Goal: Task Accomplishment & Management: Manage account settings

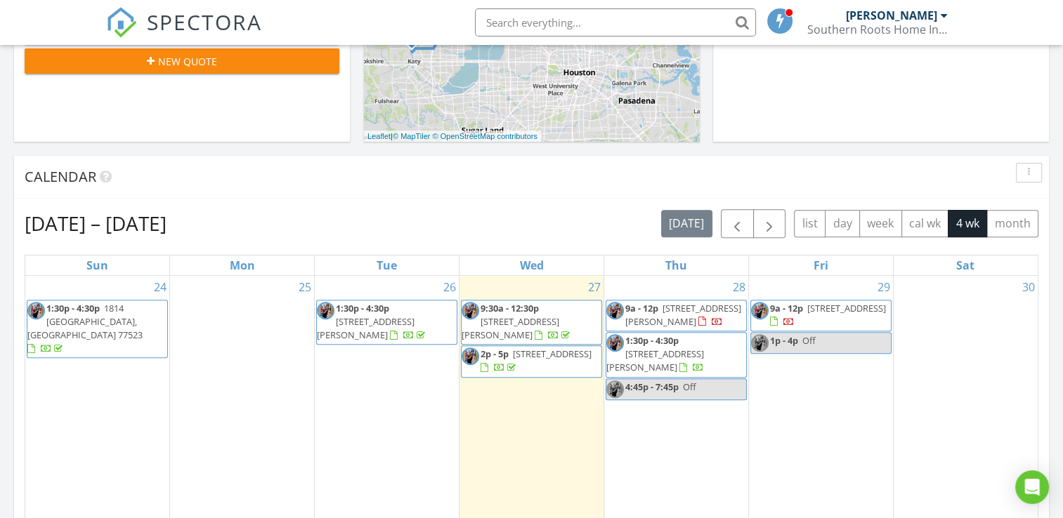
scroll to position [485, 0]
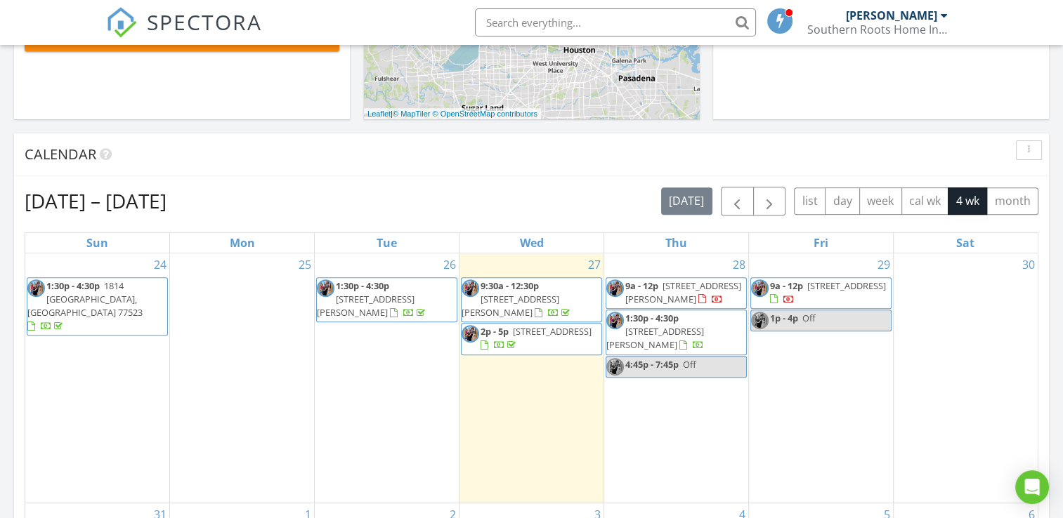
click at [823, 375] on div "29 9a - 12p 776 Timber Heights Dr, Dayton 77535 1p - 4p Off" at bounding box center [821, 379] width 144 height 250
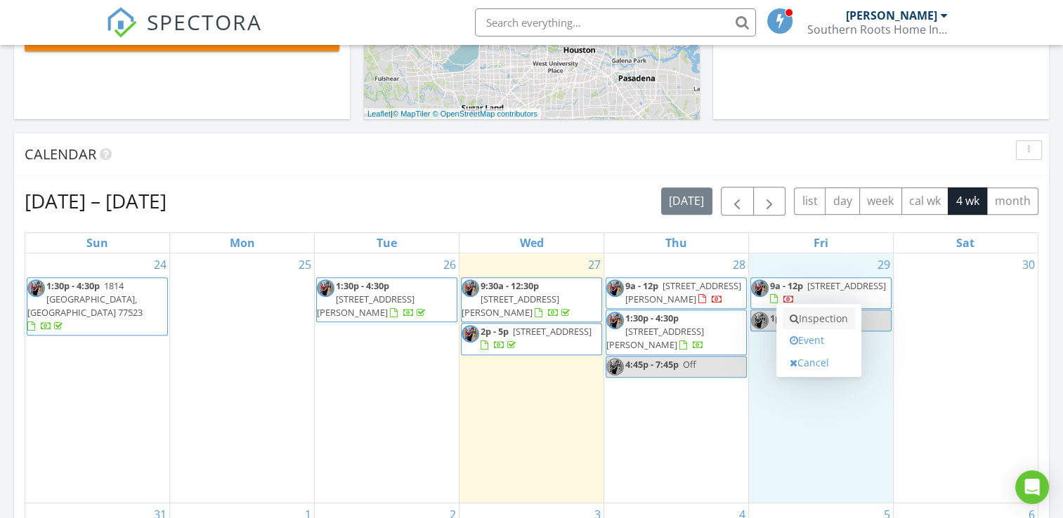
click at [820, 322] on link "Inspection" at bounding box center [818, 319] width 72 height 22
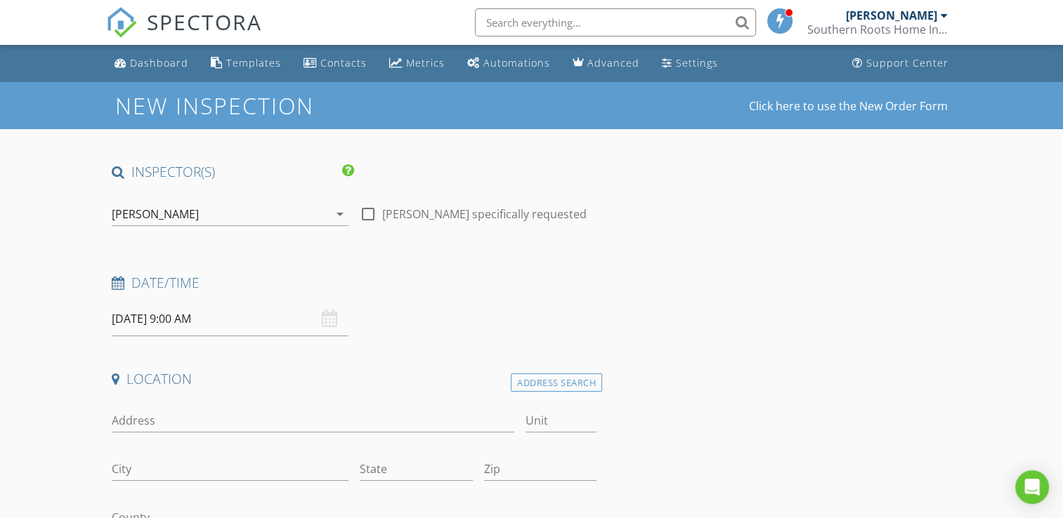
click at [367, 214] on div at bounding box center [368, 214] width 24 height 24
checkbox input "true"
click at [194, 317] on input "08/29/2025 9:00 AM" at bounding box center [230, 319] width 237 height 34
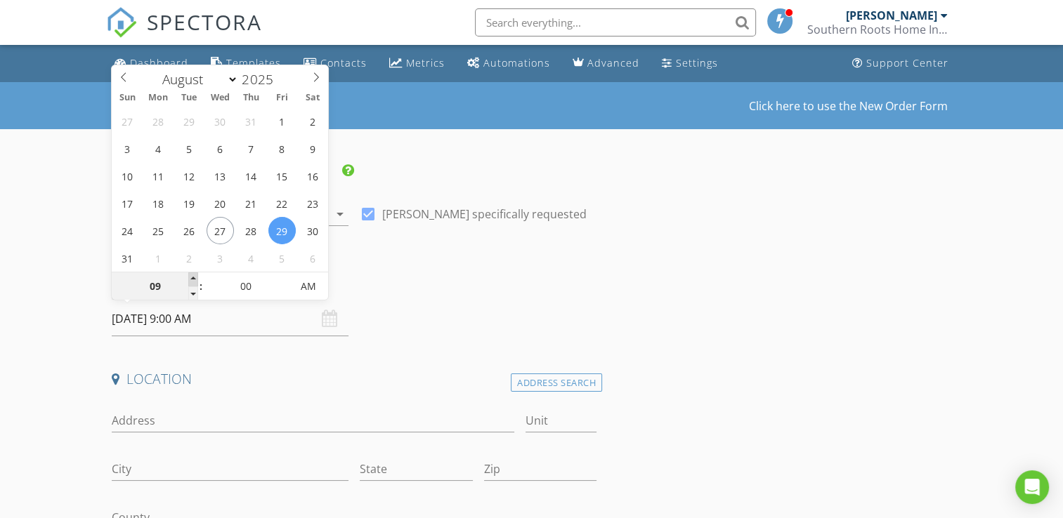
type input "10"
type input "08/29/2025 10:00 AM"
click at [195, 282] on span at bounding box center [193, 280] width 10 height 14
type input "11"
type input "08/29/2025 11:00 AM"
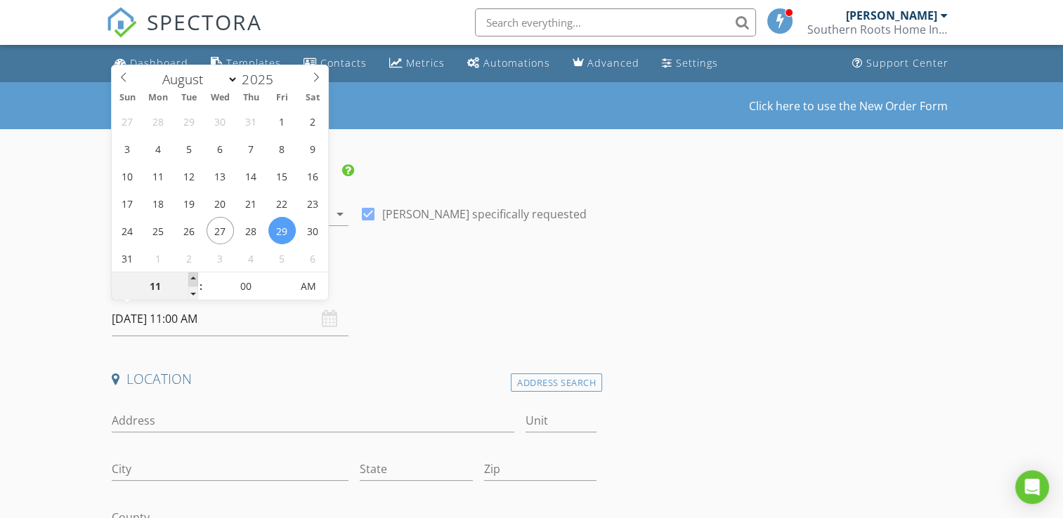
click at [195, 282] on span at bounding box center [193, 280] width 10 height 14
type input "12"
type input "08/29/2025 12:00 PM"
click at [195, 282] on span at bounding box center [193, 280] width 10 height 14
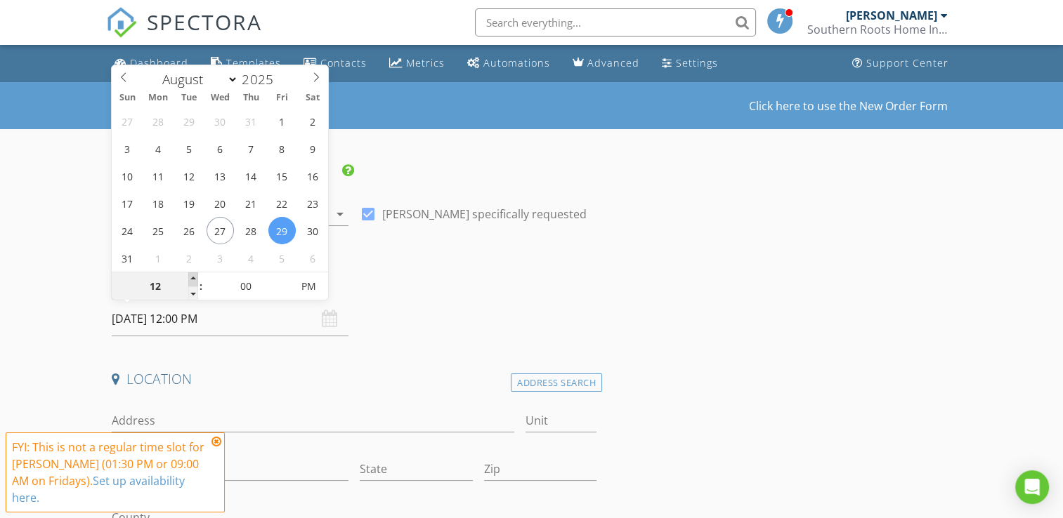
type input "01"
type input "08/29/2025 1:00 PM"
click at [195, 282] on span at bounding box center [193, 280] width 10 height 14
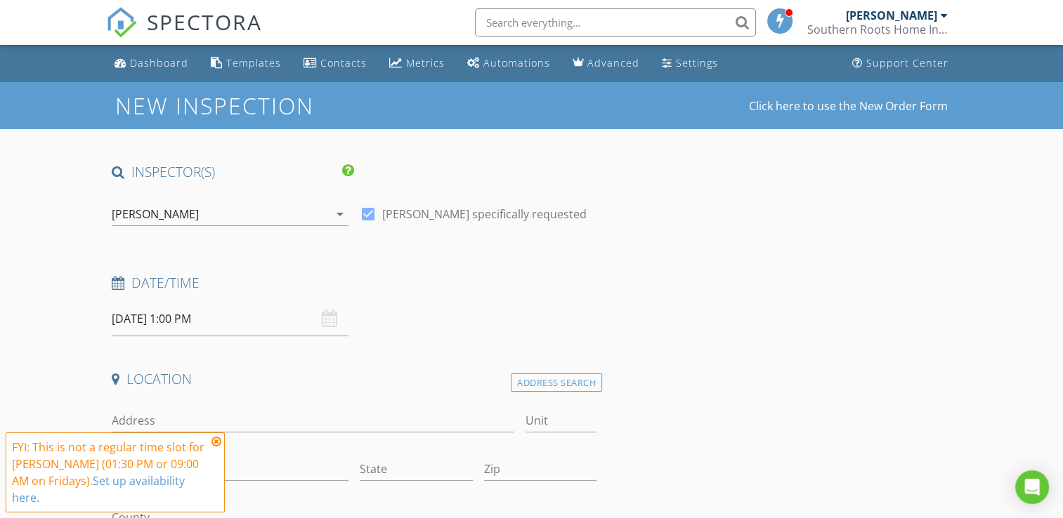
click at [306, 412] on input "Address" at bounding box center [313, 421] width 402 height 23
type input "53 County Road 6498"
click at [214, 443] on icon at bounding box center [216, 441] width 10 height 11
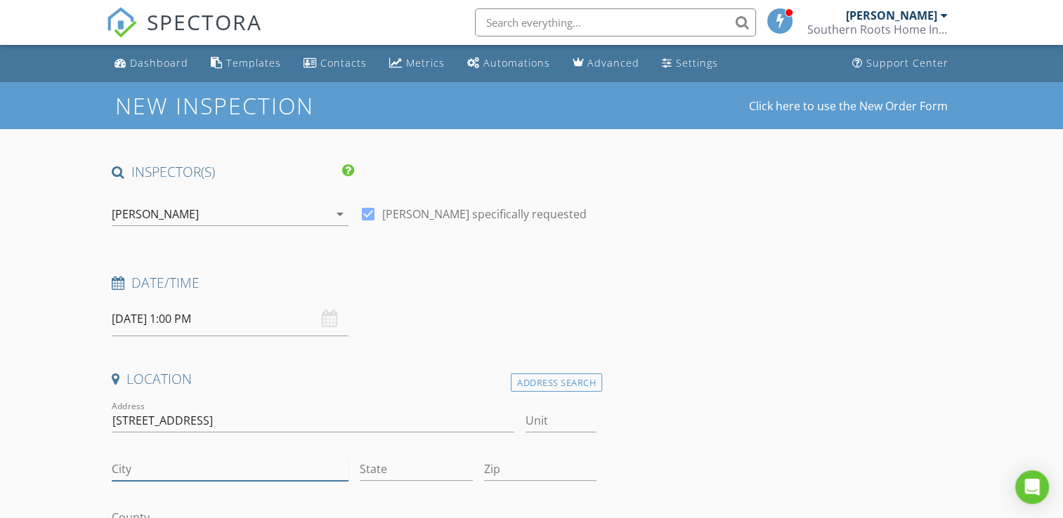
click at [204, 472] on input "City" at bounding box center [230, 469] width 237 height 23
type input "Dayton"
type input "Tx"
type input "77535"
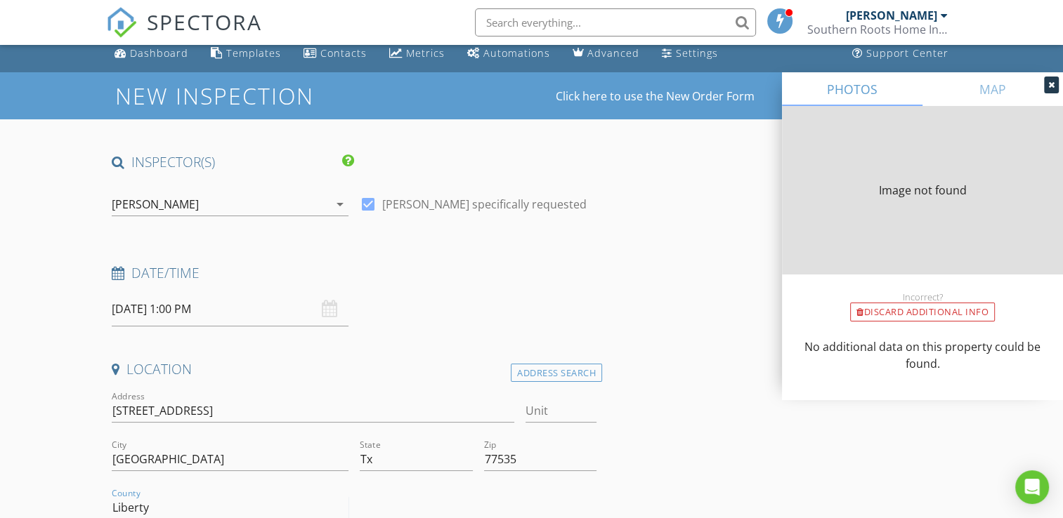
type input "Liberty"
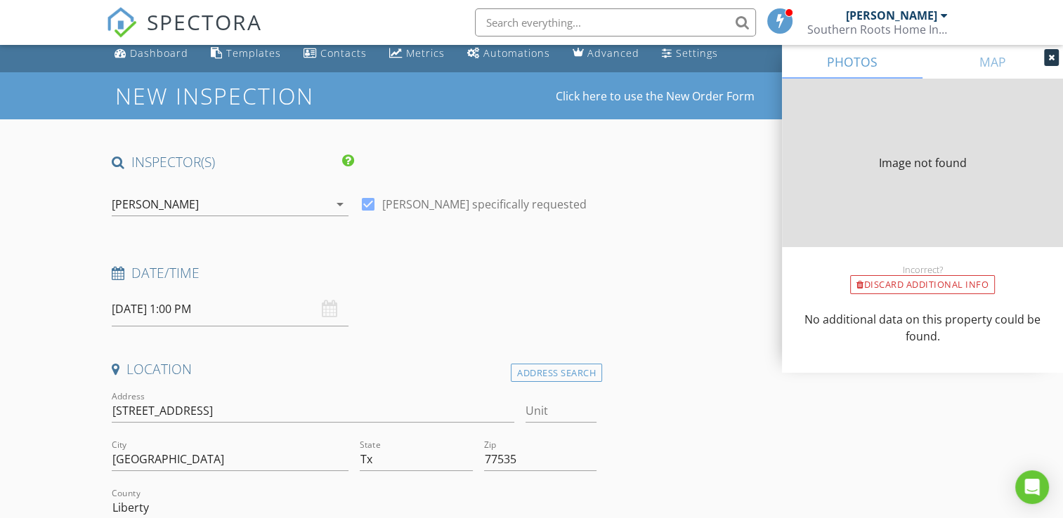
scroll to position [306, 0]
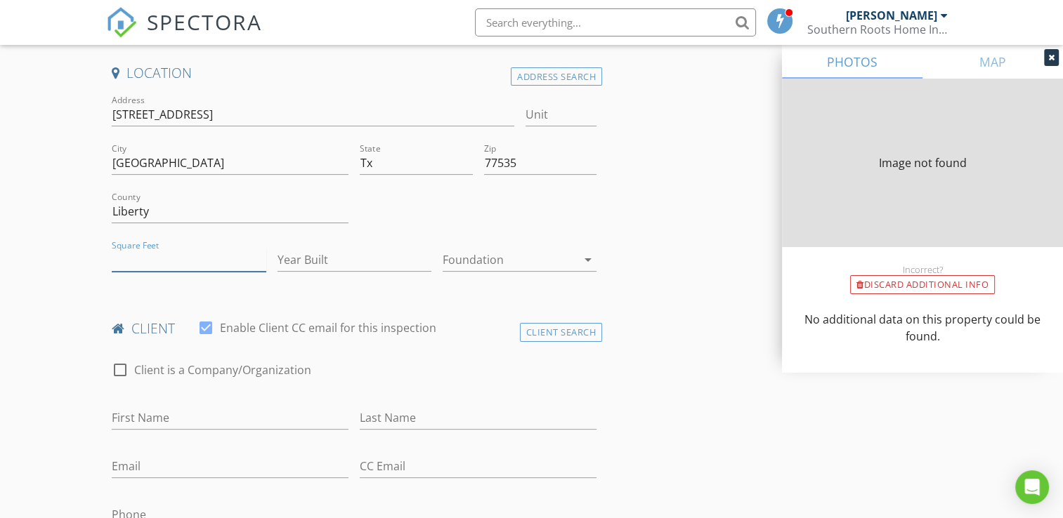
type input "0"
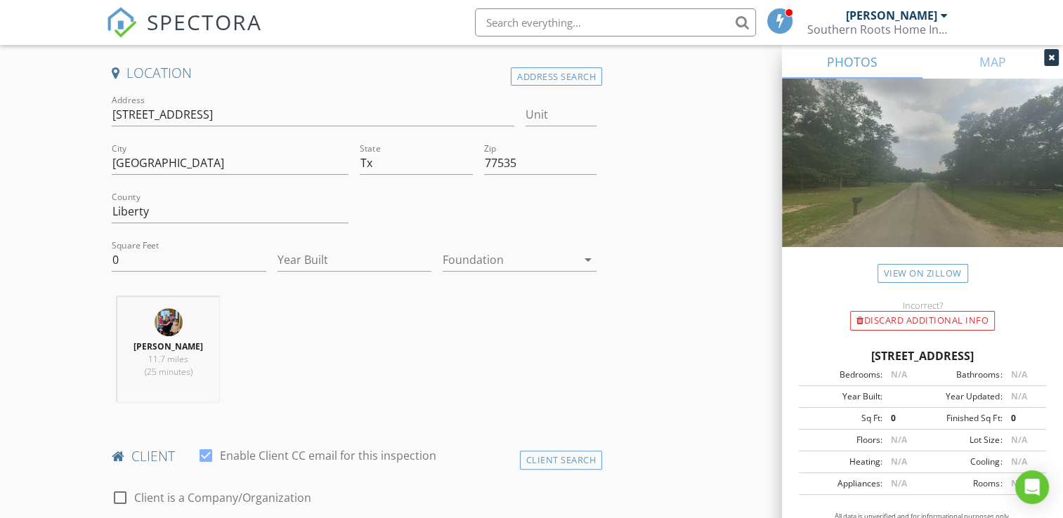
click at [1051, 60] on icon at bounding box center [1051, 57] width 6 height 8
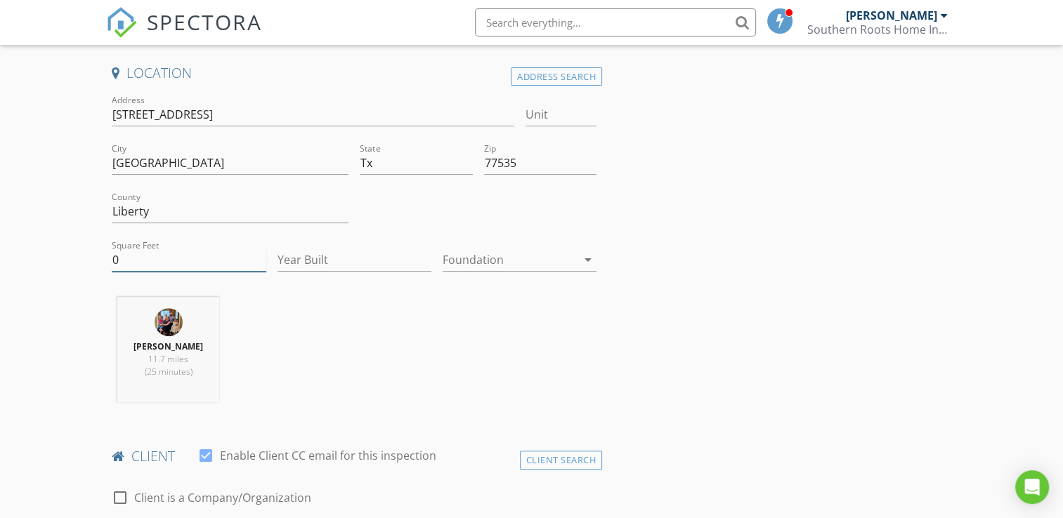
click at [159, 261] on input "0" at bounding box center [189, 260] width 154 height 23
type input "2415"
type input "2025"
click at [525, 255] on div at bounding box center [510, 260] width 134 height 22
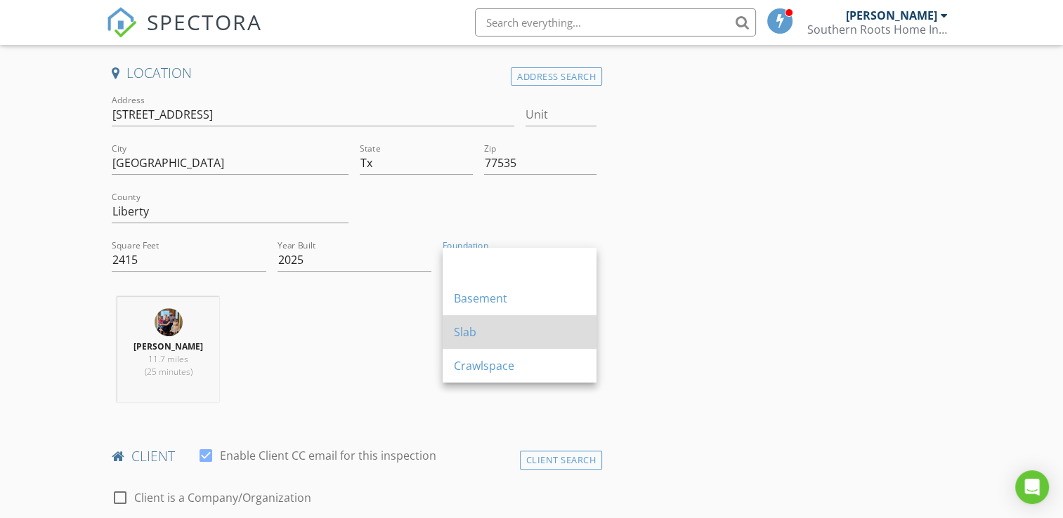
click at [518, 322] on div "Slab" at bounding box center [519, 332] width 131 height 34
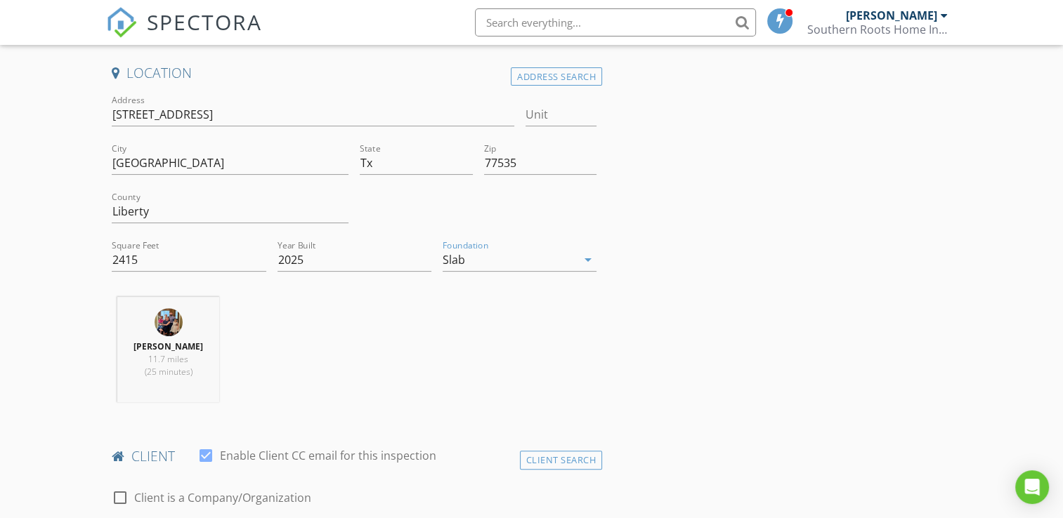
scroll to position [527, 0]
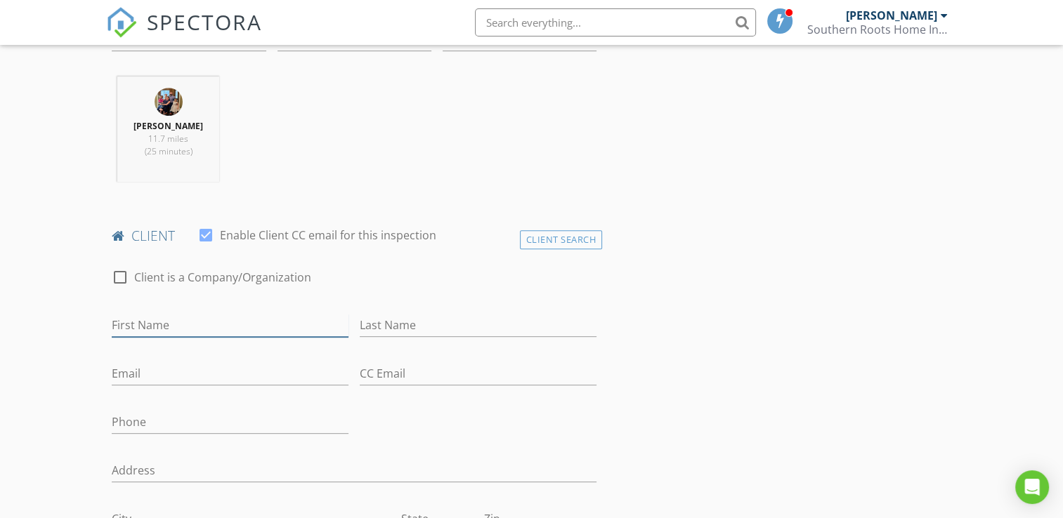
click at [286, 327] on input "First Name" at bounding box center [230, 325] width 237 height 23
type input "Joseph"
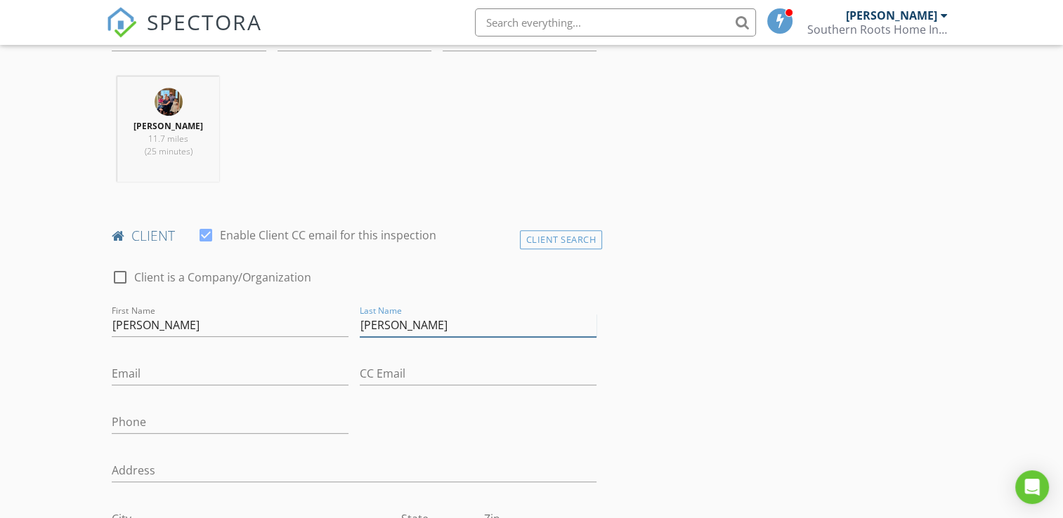
type input "Correa"
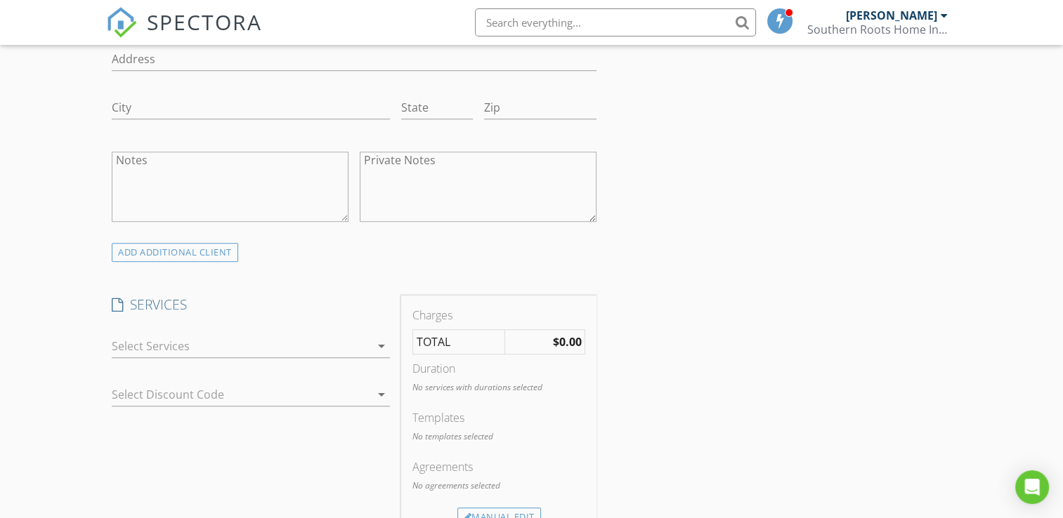
scroll to position [947, 0]
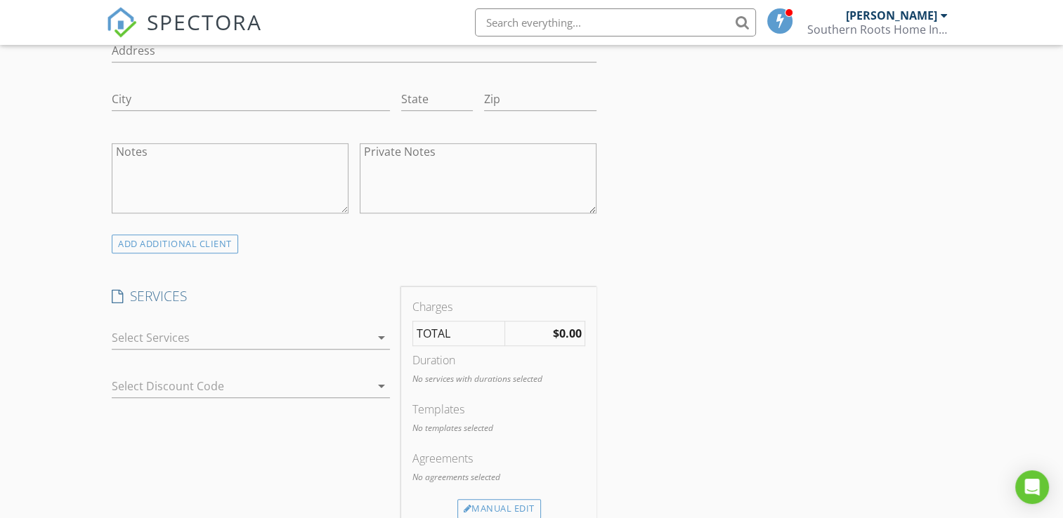
type input "joseph.correa21@gmail.com"
click at [379, 336] on icon "arrow_drop_down" at bounding box center [381, 337] width 17 height 17
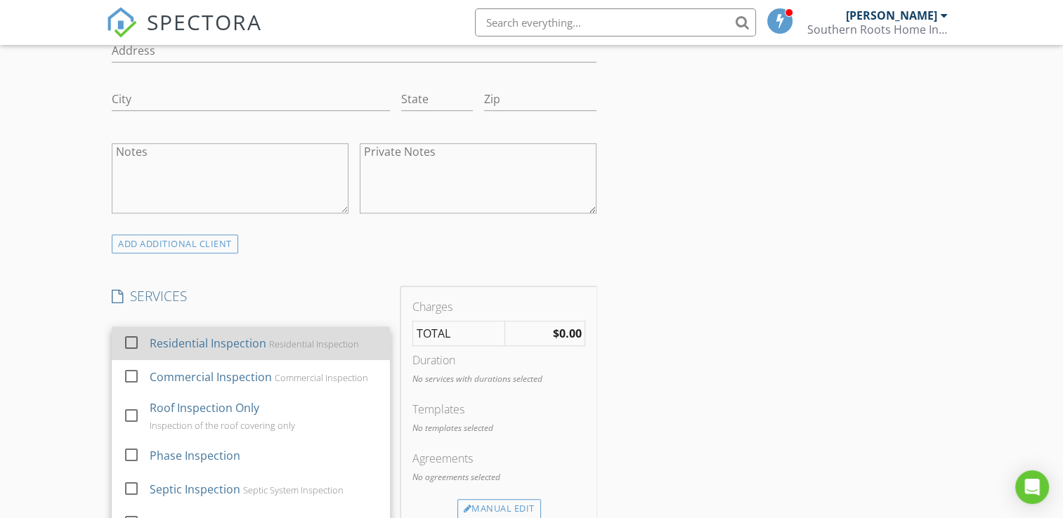
click at [277, 339] on div "Residential Inspection" at bounding box center [315, 344] width 90 height 11
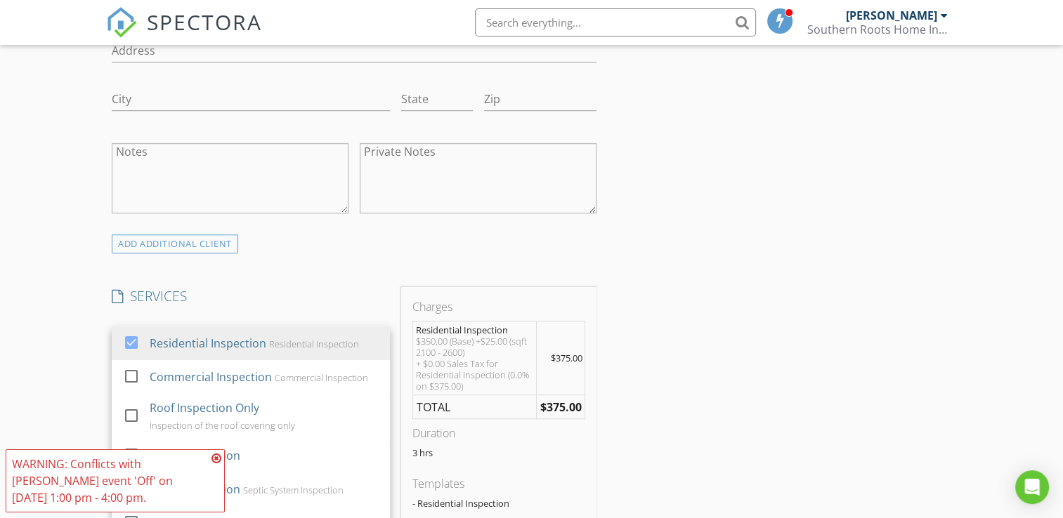
click at [747, 375] on div "INSPECTOR(S) check_box John Richardson PRIMARY check_box_outline_blank Kristi H…" at bounding box center [531, 413] width 850 height 2394
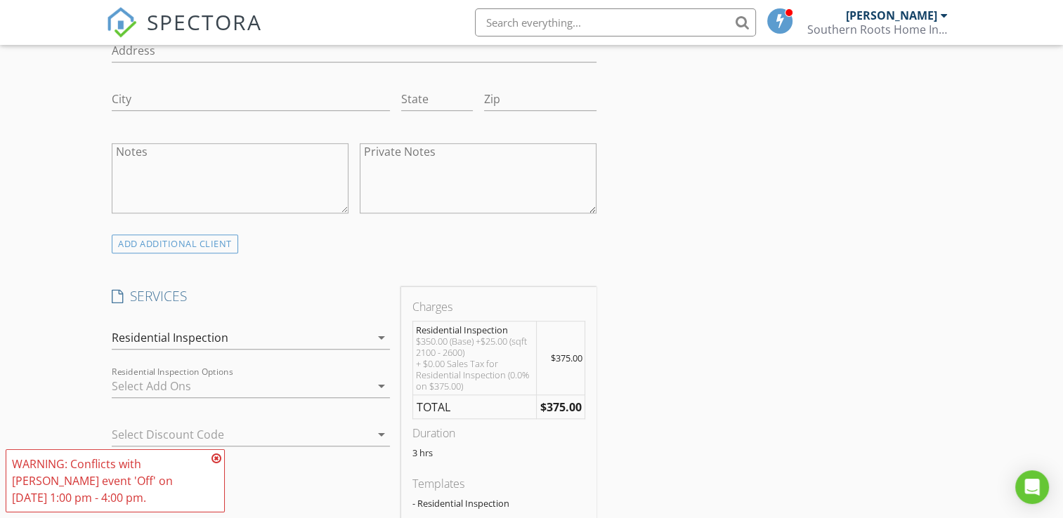
click at [216, 459] on icon at bounding box center [216, 458] width 10 height 11
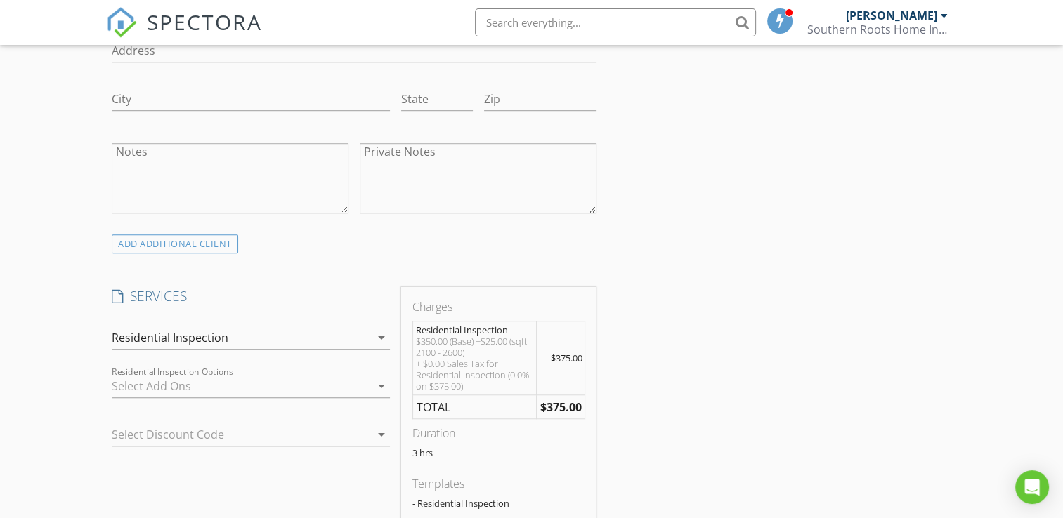
click at [380, 383] on icon "arrow_drop_down" at bounding box center [381, 386] width 17 height 17
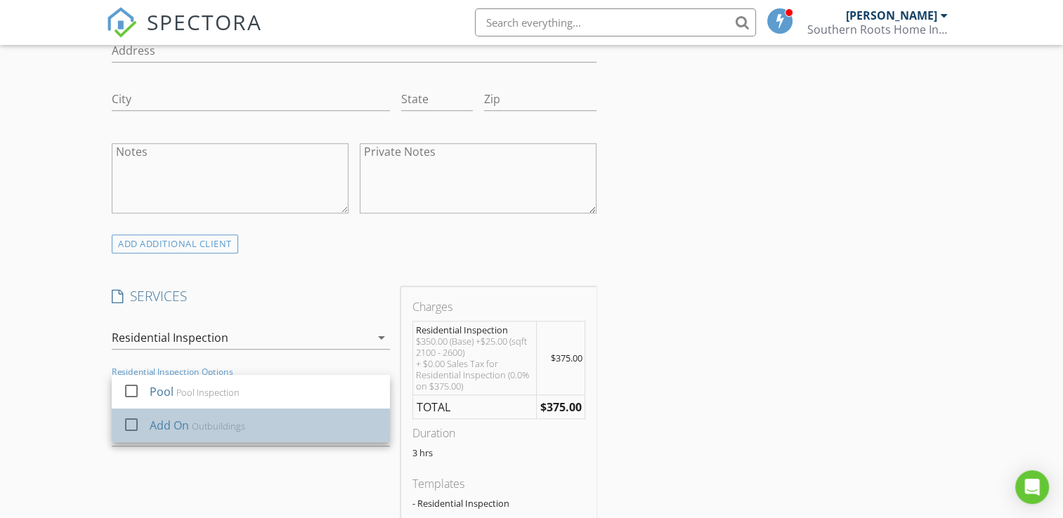
click at [155, 423] on div "Add On" at bounding box center [169, 425] width 39 height 17
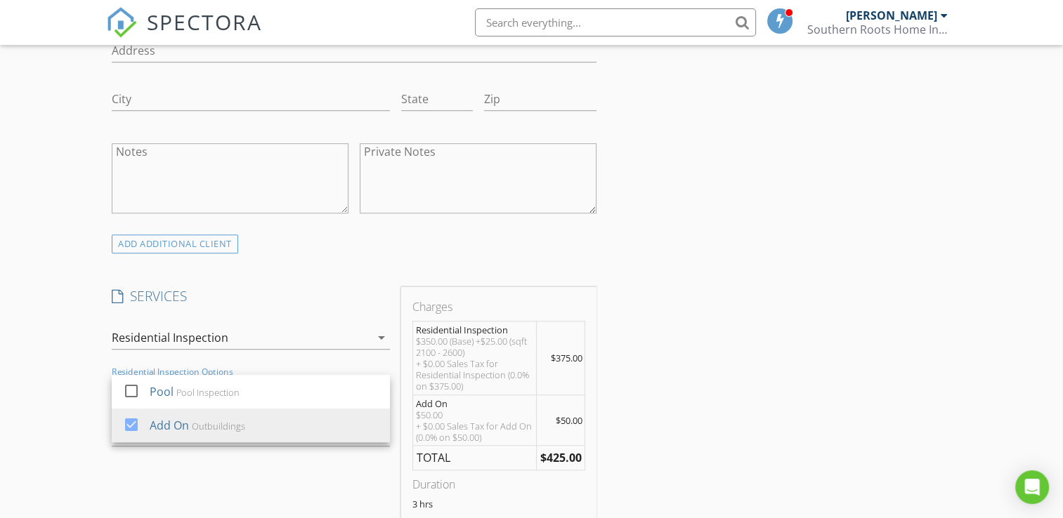
click at [711, 469] on div "INSPECTOR(S) check_box John Richardson PRIMARY check_box_outline_blank Kristi H…" at bounding box center [531, 438] width 850 height 2445
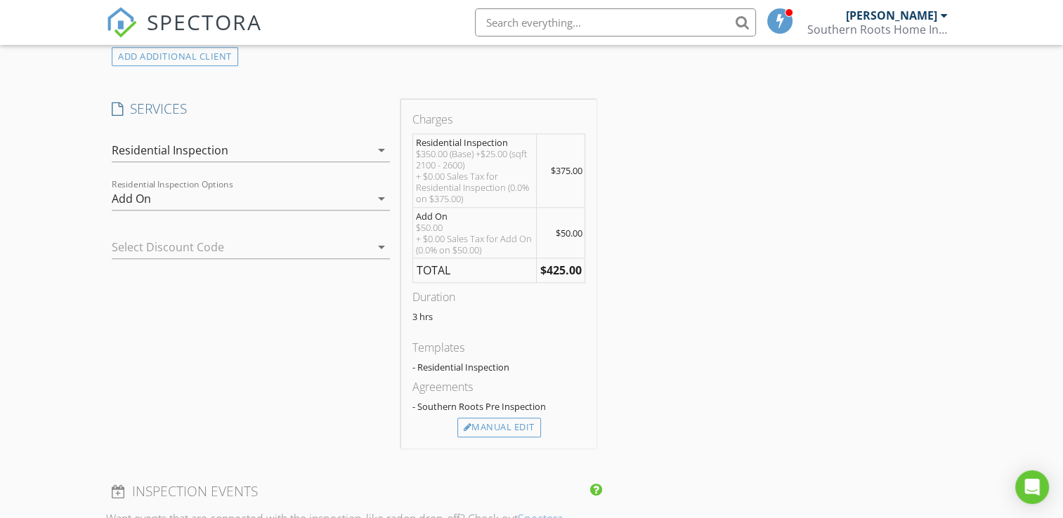
scroll to position [1146, 0]
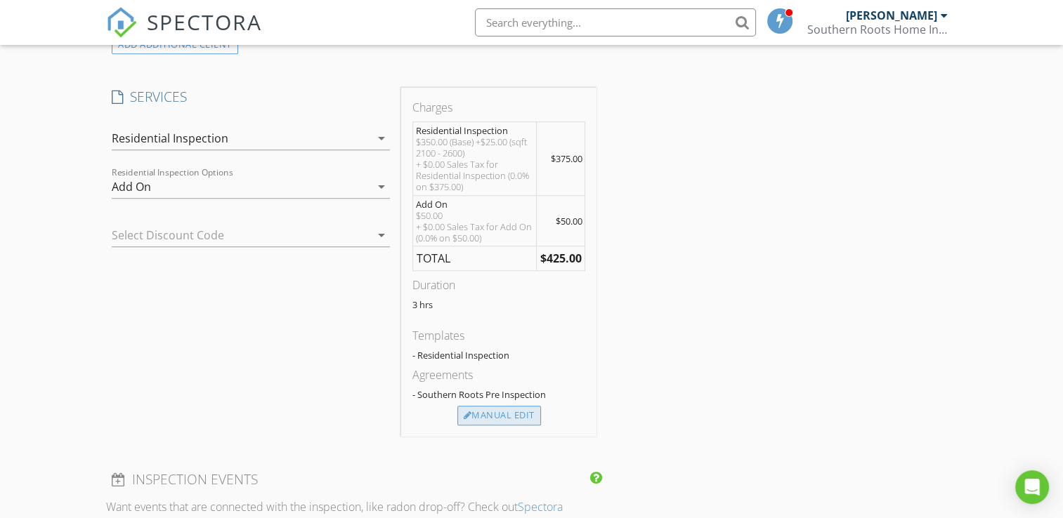
click at [525, 411] on div "Manual Edit" at bounding box center [499, 416] width 84 height 20
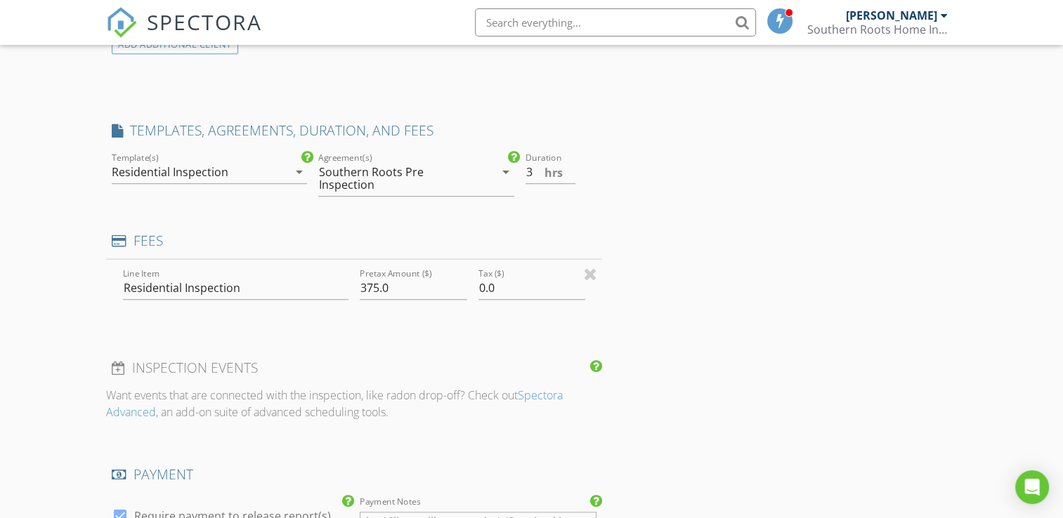
type input "0"
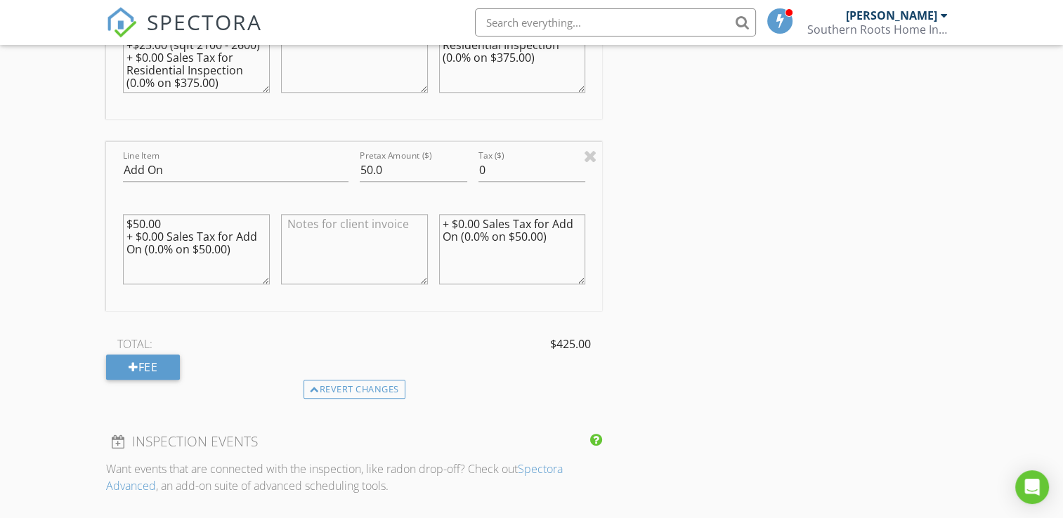
scroll to position [1439, 0]
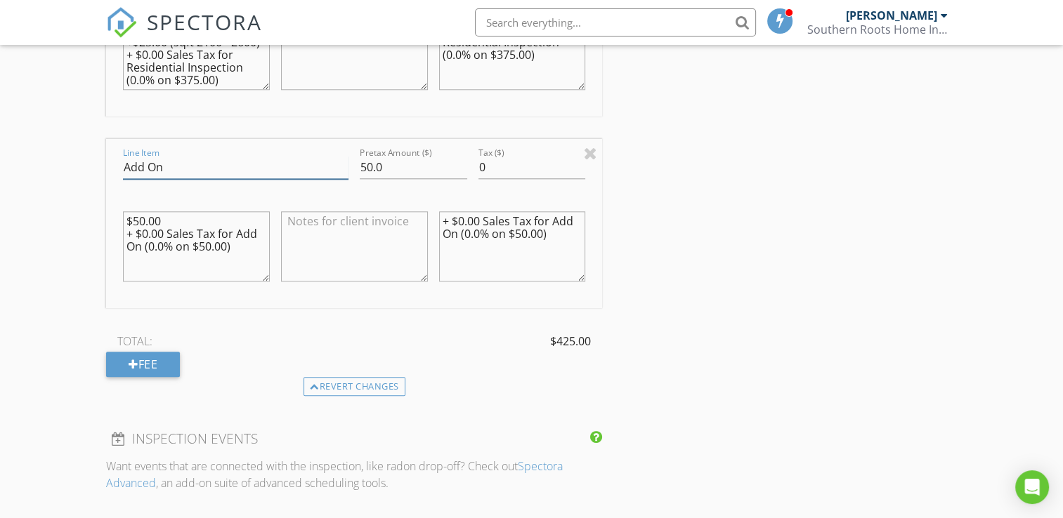
click at [178, 166] on input "Add On" at bounding box center [235, 167] width 225 height 23
type input "A"
type input "Septic/Well"
click at [370, 167] on input "50.0" at bounding box center [413, 167] width 107 height 23
type input "25.0"
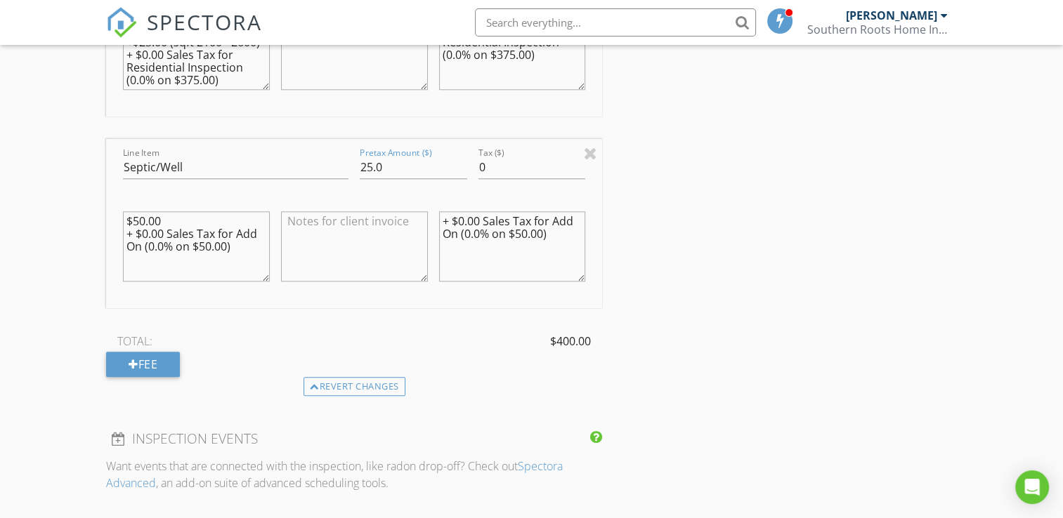
click at [211, 246] on textarea "$50.00 + $0.00 Sales Tax for Add On (0.0% on $50.00)" at bounding box center [196, 246] width 147 height 70
type textarea "$50.00 + $0.00 Sales Tax for Add On (0.0% on $25.00)"
click at [527, 231] on textarea "+ $0.00 Sales Tax for Add On (0.0% on $50.00)" at bounding box center [512, 246] width 147 height 70
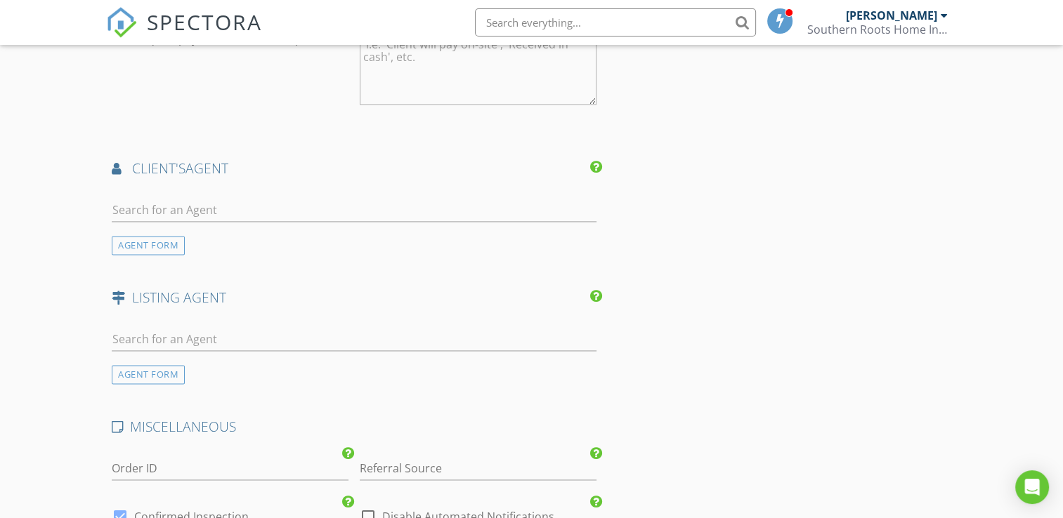
scroll to position [1991, 0]
type textarea "+ $0.00 Sales Tax for Add On (0.0% on $25.00)"
click at [159, 233] on div "AGENT FORM" at bounding box center [148, 241] width 73 height 19
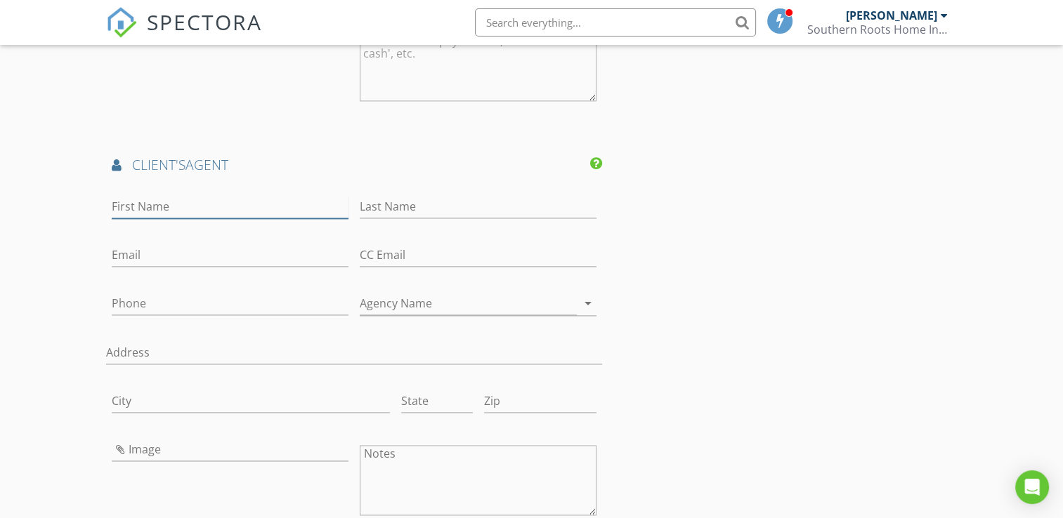
click at [166, 207] on input "First Name" at bounding box center [230, 206] width 237 height 23
type input "Valerie"
type input "Dobo"
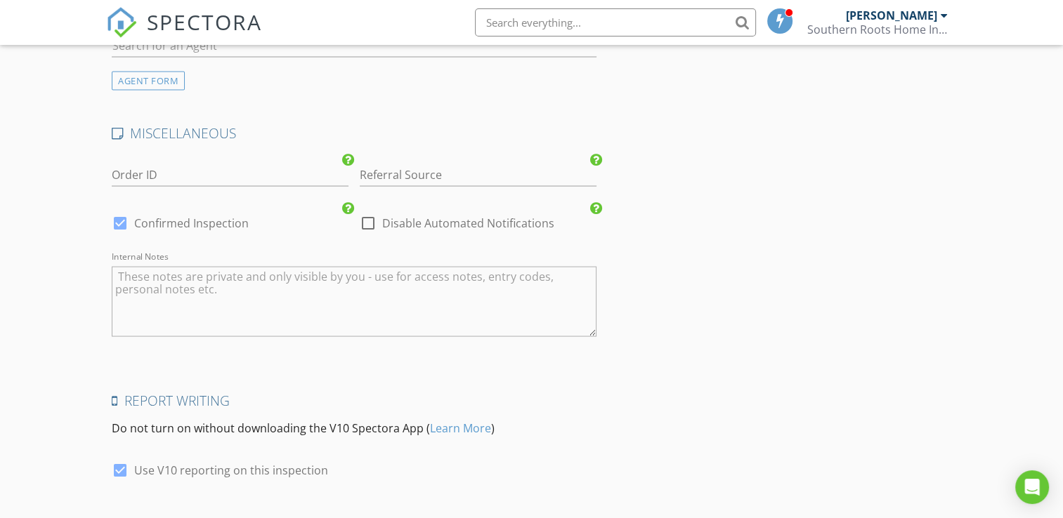
scroll to position [2784, 0]
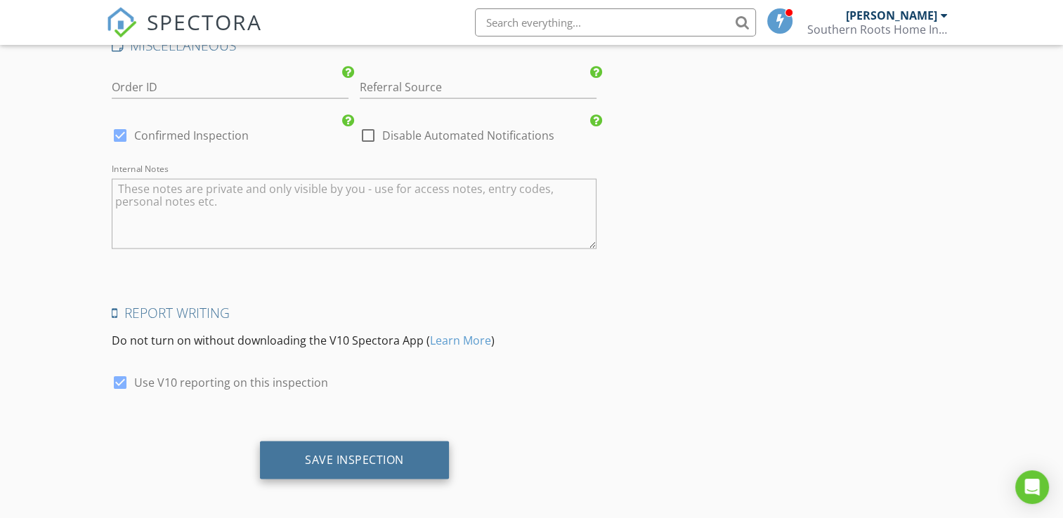
type input "valeriedoborealtor@gmail.com"
click at [405, 459] on div "Save Inspection" at bounding box center [354, 461] width 189 height 38
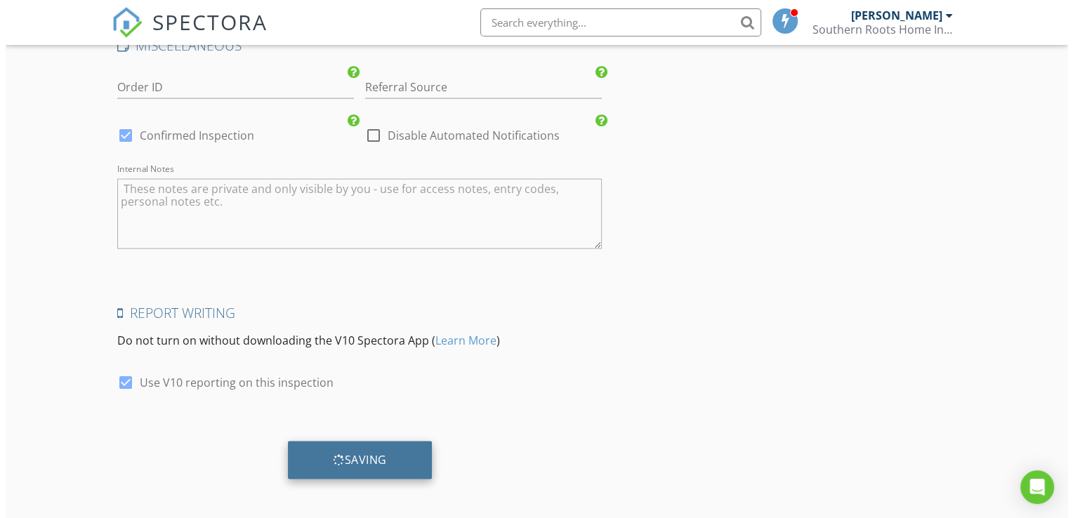
scroll to position [2770, 0]
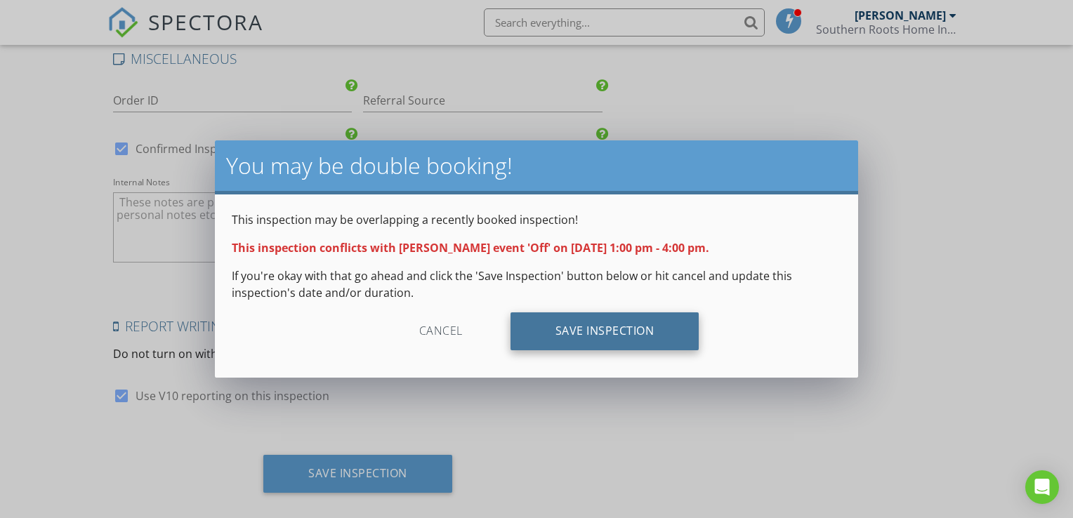
click at [598, 338] on div "Save Inspection" at bounding box center [605, 332] width 189 height 38
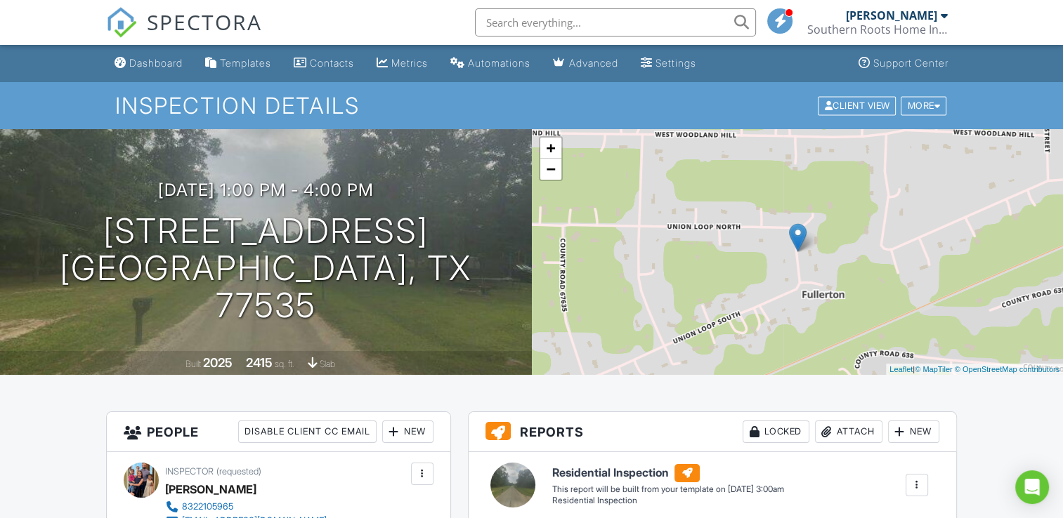
drag, startPoint x: 157, startPoint y: 60, endPoint x: 144, endPoint y: 67, distance: 15.1
click at [144, 67] on div "Dashboard" at bounding box center [155, 63] width 53 height 12
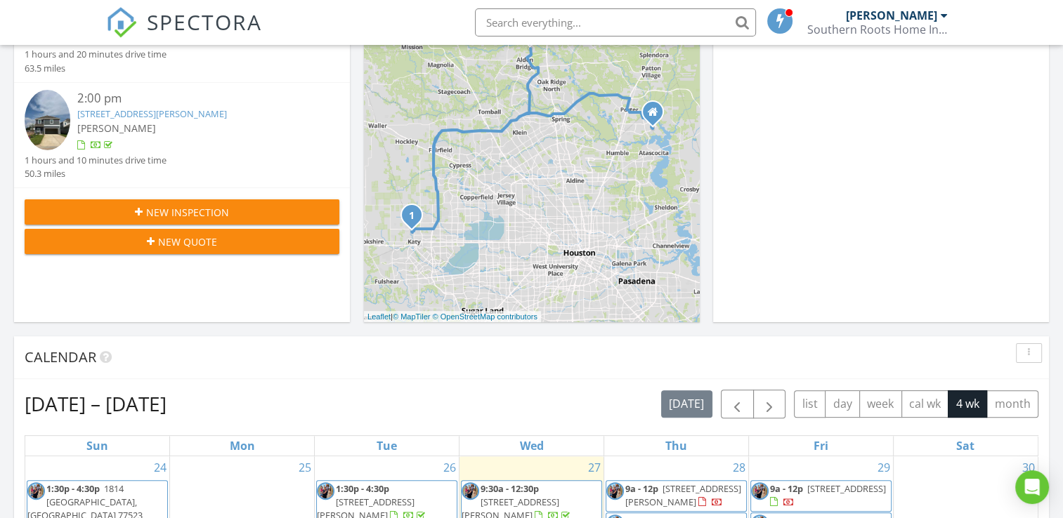
scroll to position [492, 0]
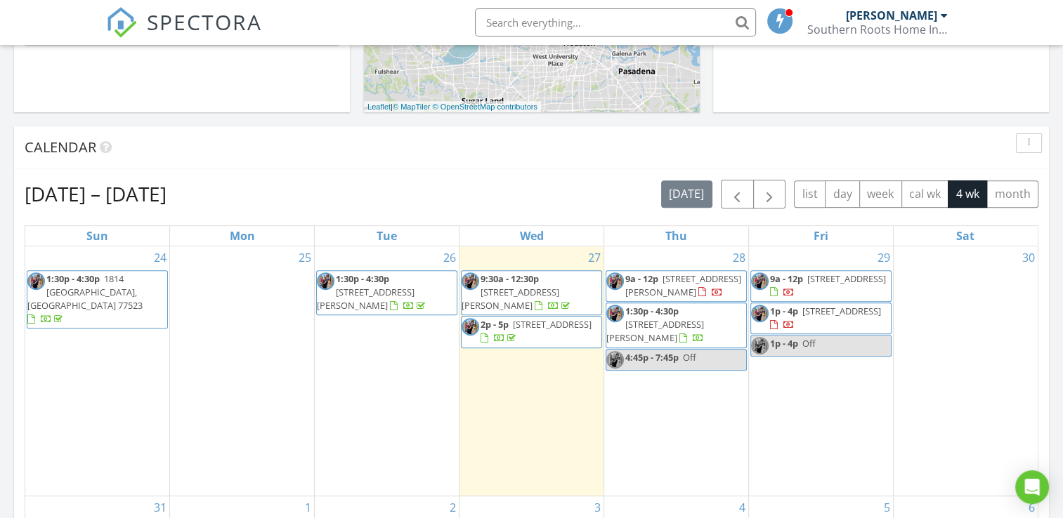
click at [832, 341] on link "1p - 4p Off" at bounding box center [820, 346] width 141 height 22
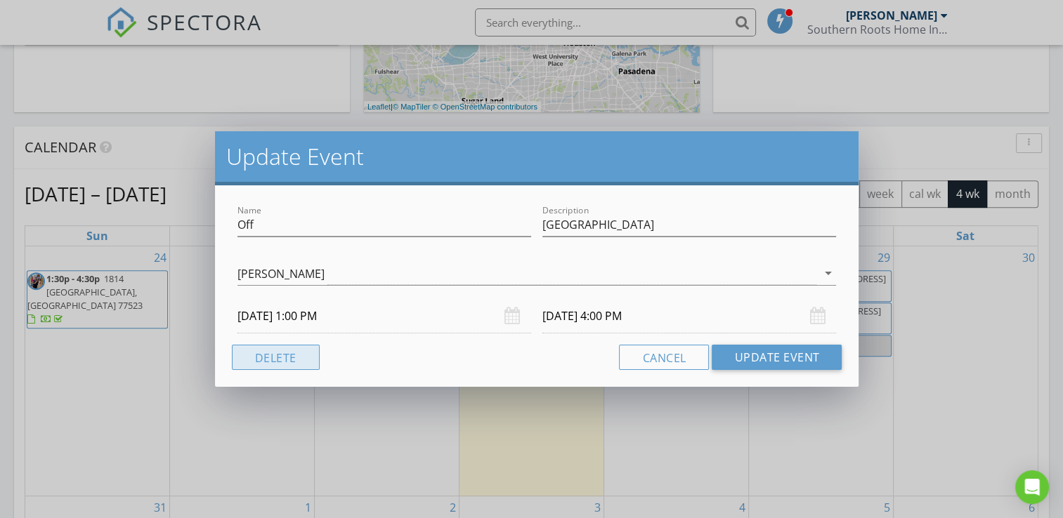
click at [273, 361] on button "Delete" at bounding box center [276, 357] width 88 height 25
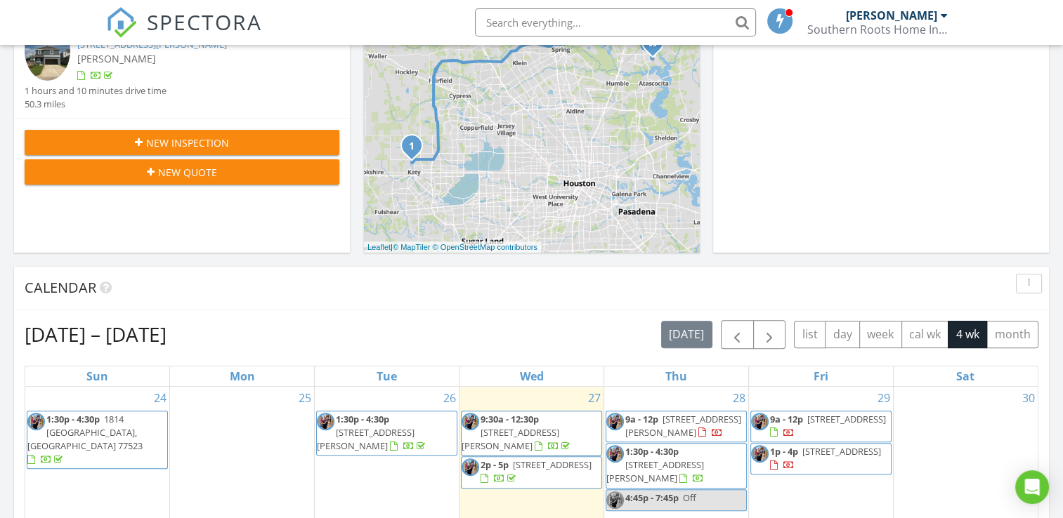
scroll to position [0, 0]
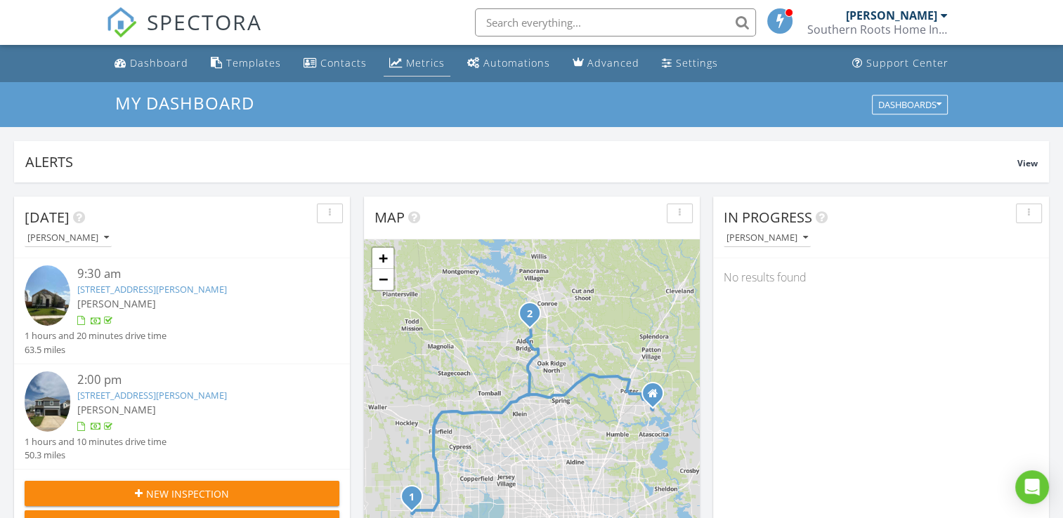
click at [424, 63] on div "Metrics" at bounding box center [425, 62] width 39 height 13
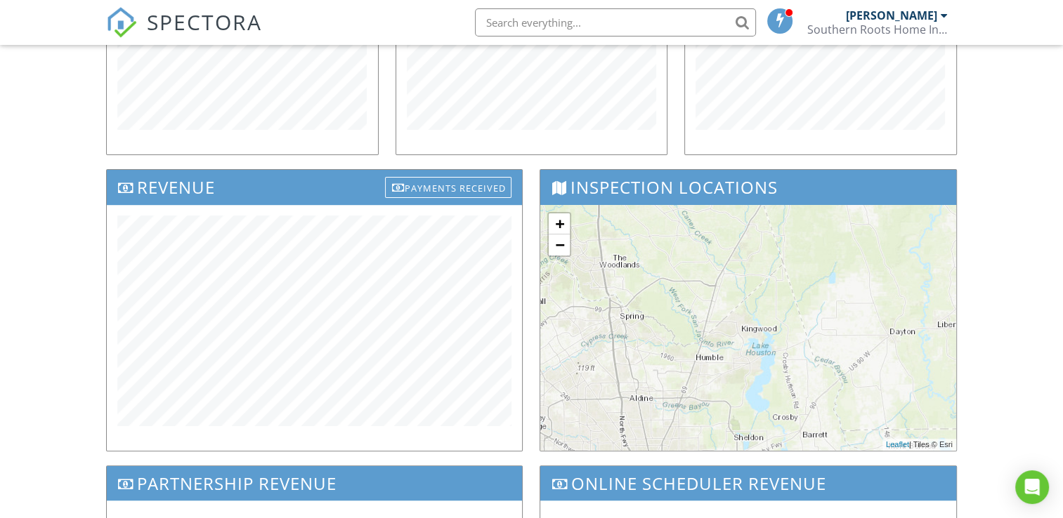
scroll to position [359, 0]
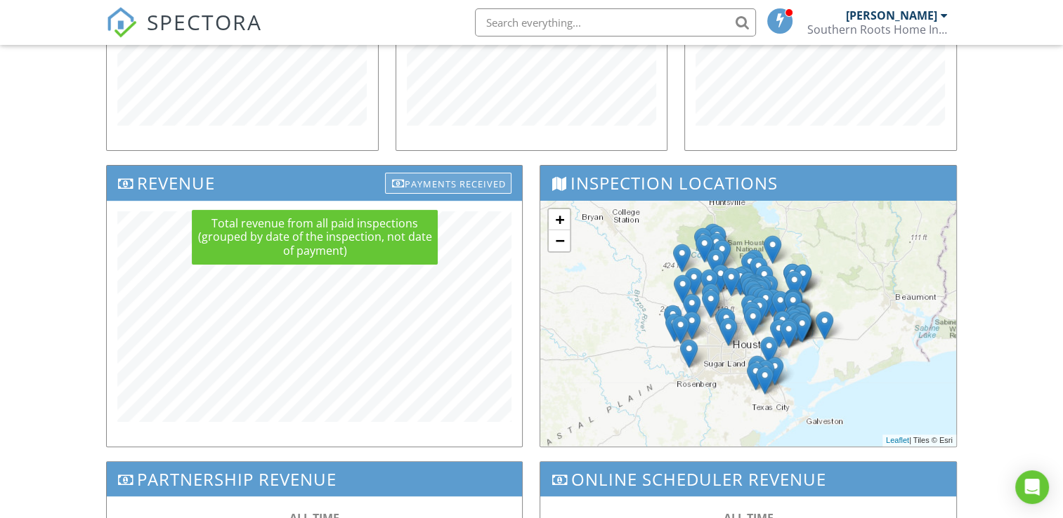
click at [465, 180] on div "Payments Received" at bounding box center [448, 183] width 126 height 21
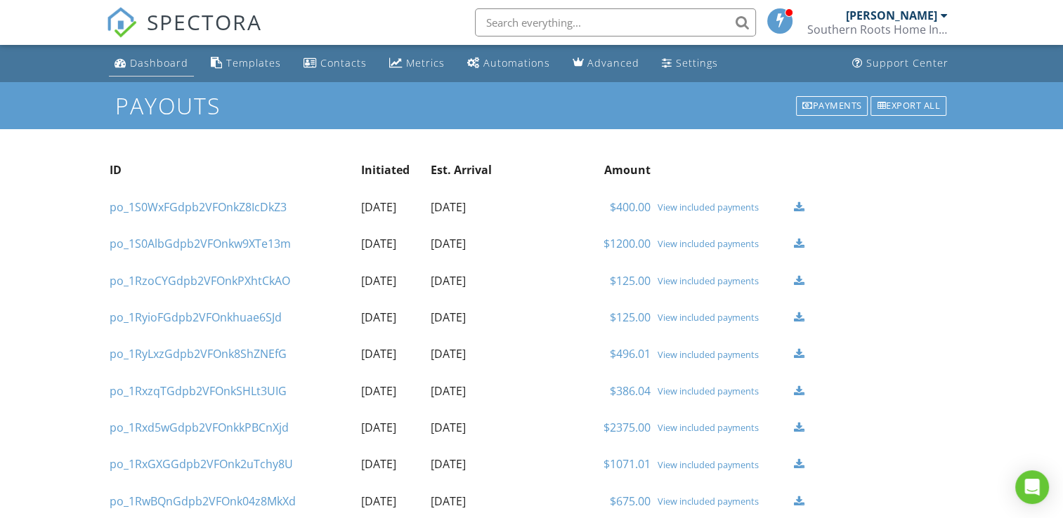
click at [155, 63] on div "Dashboard" at bounding box center [159, 62] width 58 height 13
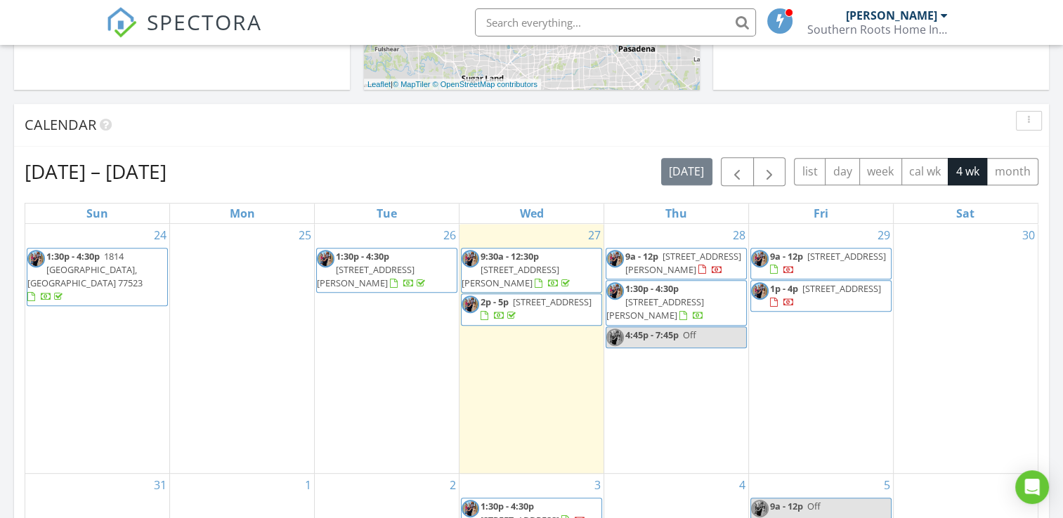
scroll to position [517, 0]
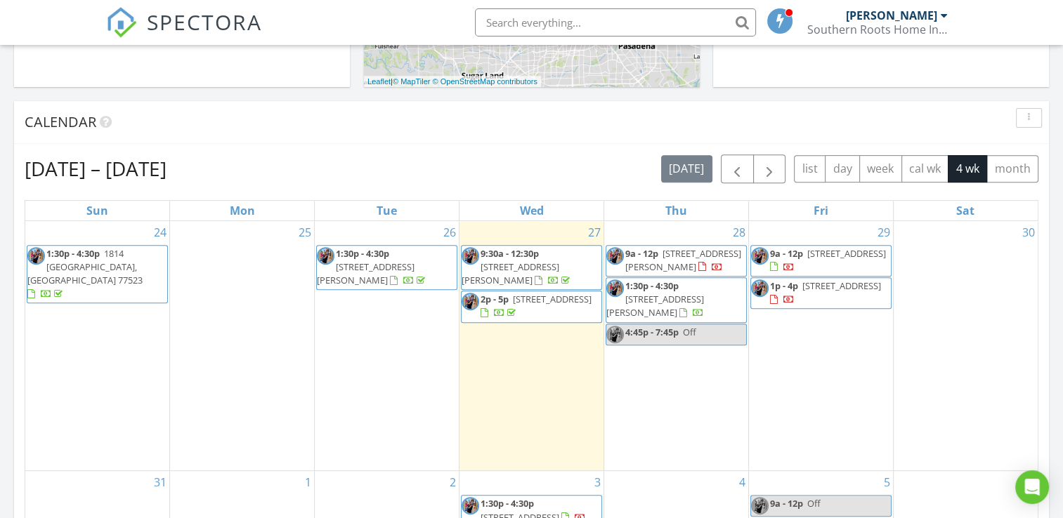
click at [666, 335] on span "4:45p - 7:45p" at bounding box center [651, 332] width 53 height 13
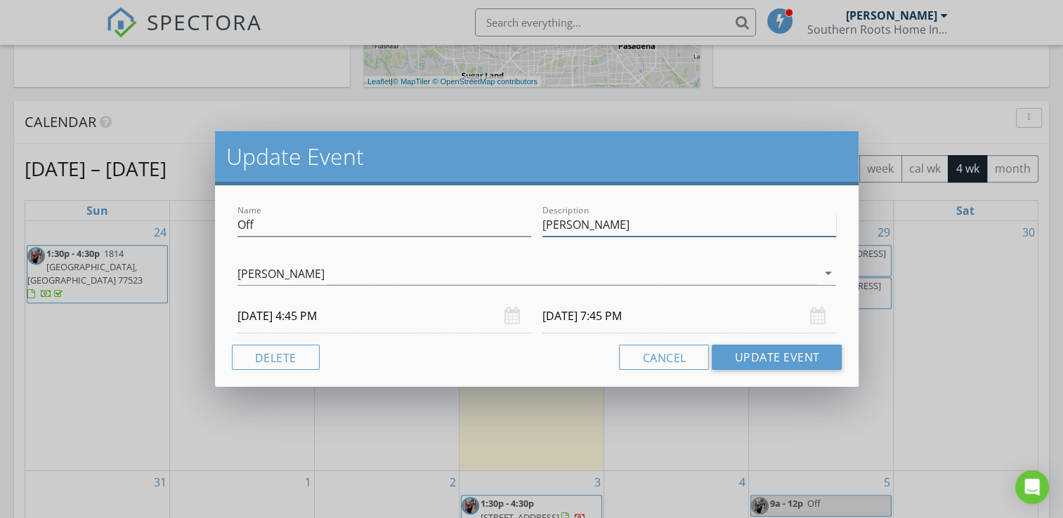
click at [620, 229] on input "Erika Cruz" at bounding box center [689, 225] width 294 height 23
type input "E"
type input "dayton re-inspect"
click at [334, 322] on input "08/28/2025 4:45 PM" at bounding box center [384, 316] width 294 height 34
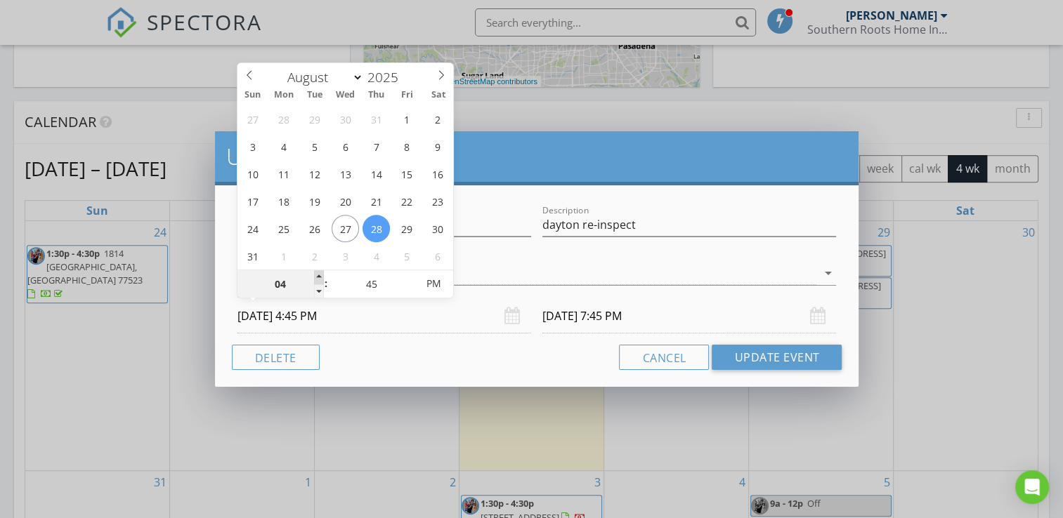
type input "05"
type input "08/28/2025 5:45 PM"
click at [316, 277] on span at bounding box center [319, 277] width 10 height 14
type input "08/28/2025 8:45 PM"
type input "40"
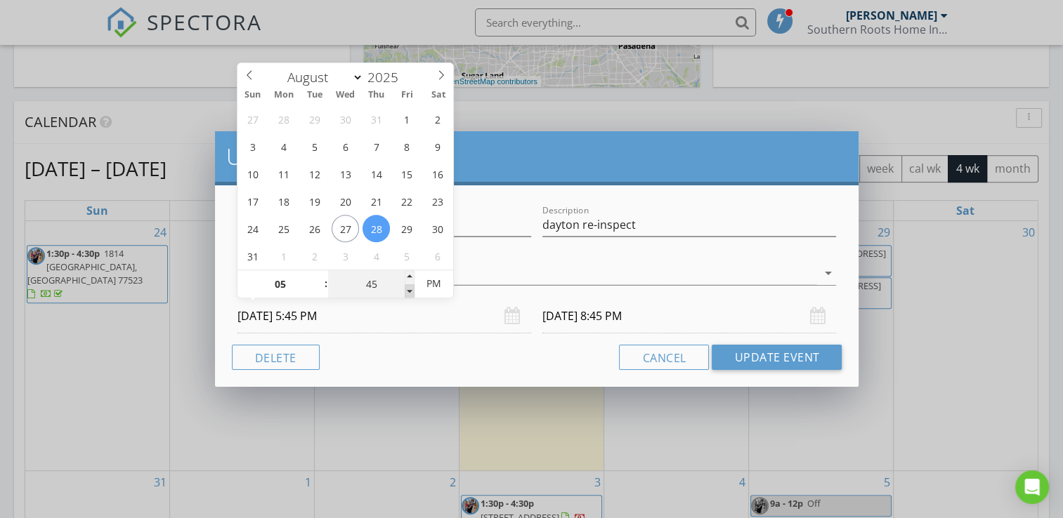
type input "08/28/2025 5:40 PM"
click at [408, 291] on span at bounding box center [410, 291] width 10 height 14
type input "35"
type input "08/28/2025 5:35 PM"
click at [408, 291] on span at bounding box center [410, 291] width 10 height 14
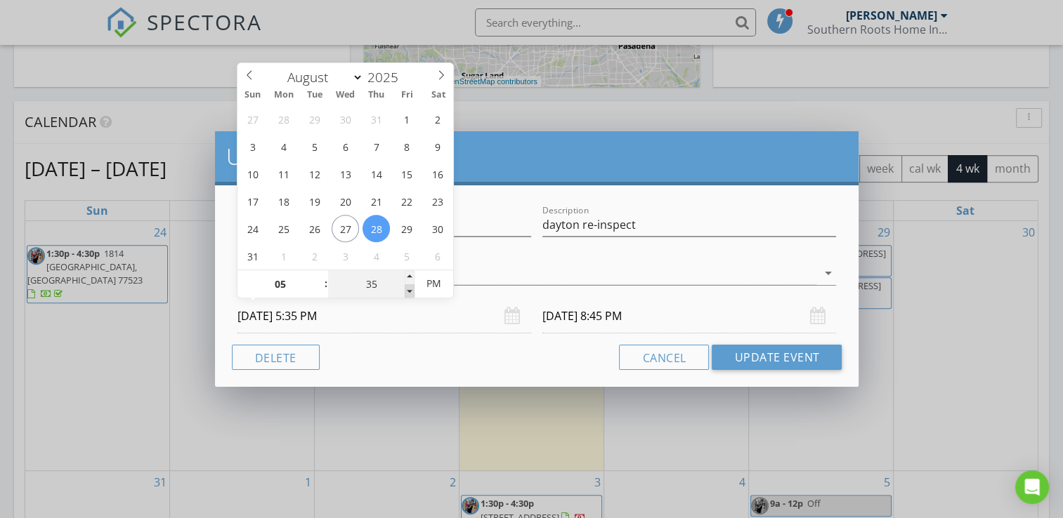
type input "30"
type input "08/28/2025 5:30 PM"
click at [408, 291] on span at bounding box center [410, 291] width 10 height 14
type input "25"
type input "08/28/2025 5:25 PM"
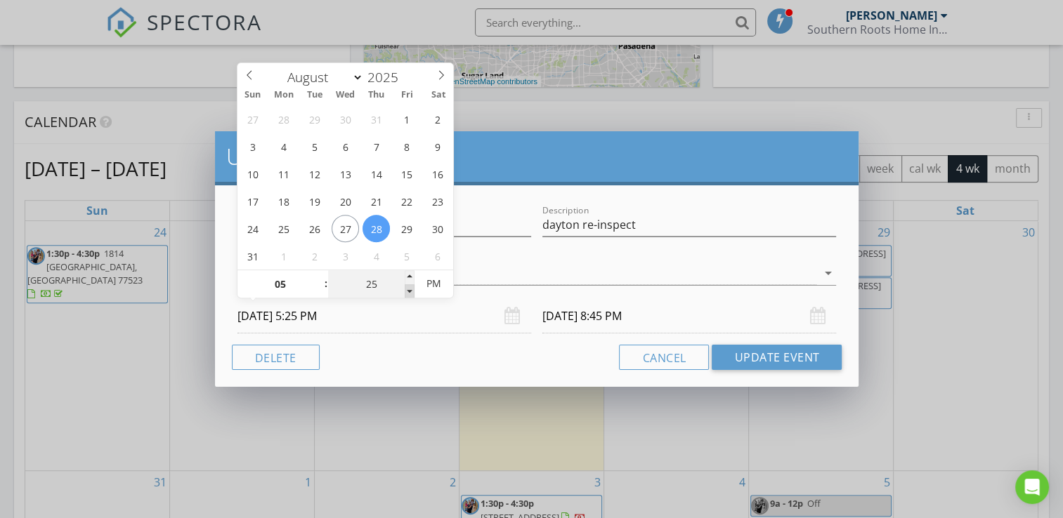
click at [408, 291] on span at bounding box center [410, 291] width 10 height 14
type input "20"
type input "08/28/2025 5:20 PM"
click at [408, 291] on span at bounding box center [410, 291] width 10 height 14
type input "15"
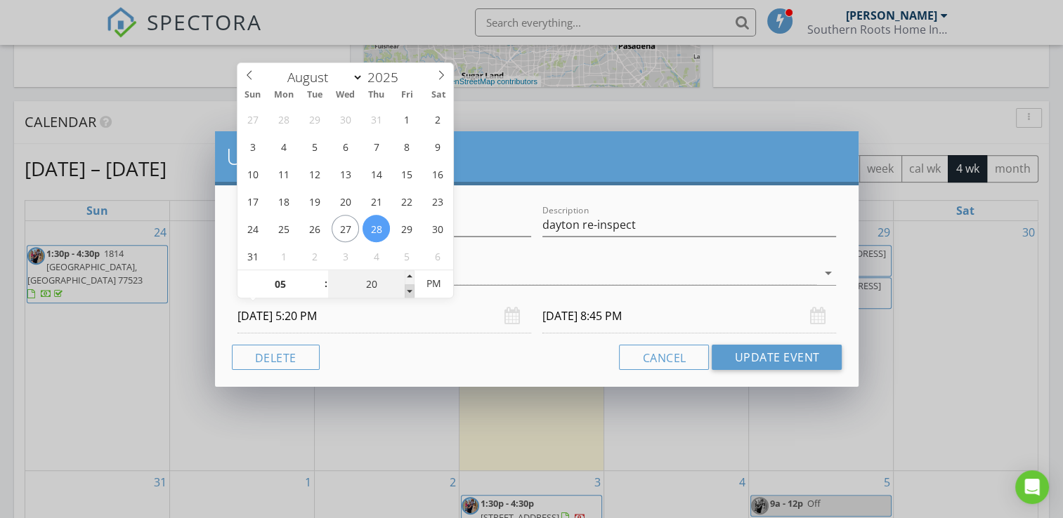
type input "08/28/2025 5:15 PM"
click at [408, 291] on span at bounding box center [410, 291] width 10 height 14
type input "10"
type input "08/28/2025 5:10 PM"
click at [408, 291] on span at bounding box center [410, 291] width 10 height 14
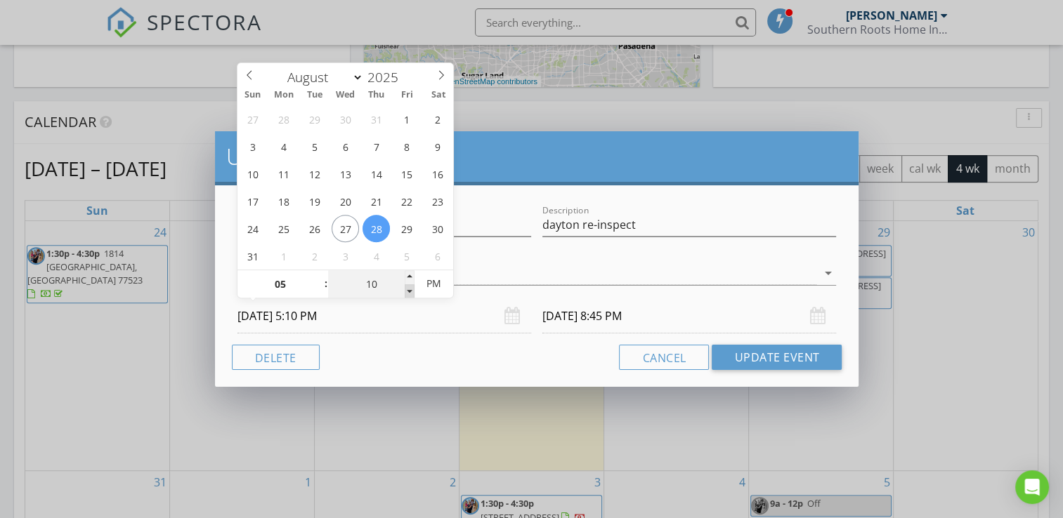
type input "05"
type input "08/28/2025 5:05 PM"
click at [408, 291] on span at bounding box center [410, 291] width 10 height 14
type input "08/28/2025 8:05 PM"
type input "00"
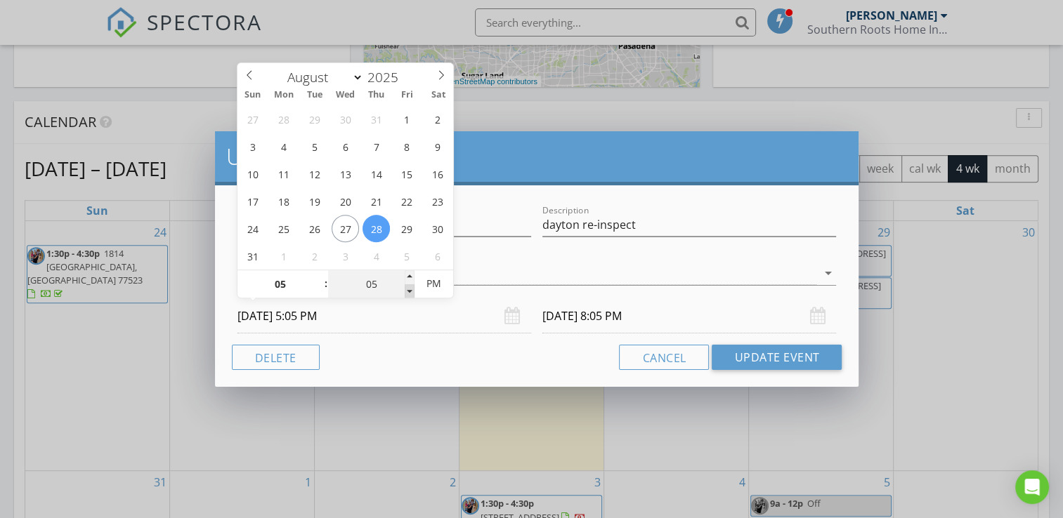
type input "08/28/2025 5:00 PM"
click at [408, 291] on span at bounding box center [410, 291] width 10 height 14
type input "08/28/2025 8:00 PM"
click at [579, 320] on input "08/28/2025 8:00 PM" at bounding box center [689, 316] width 294 height 34
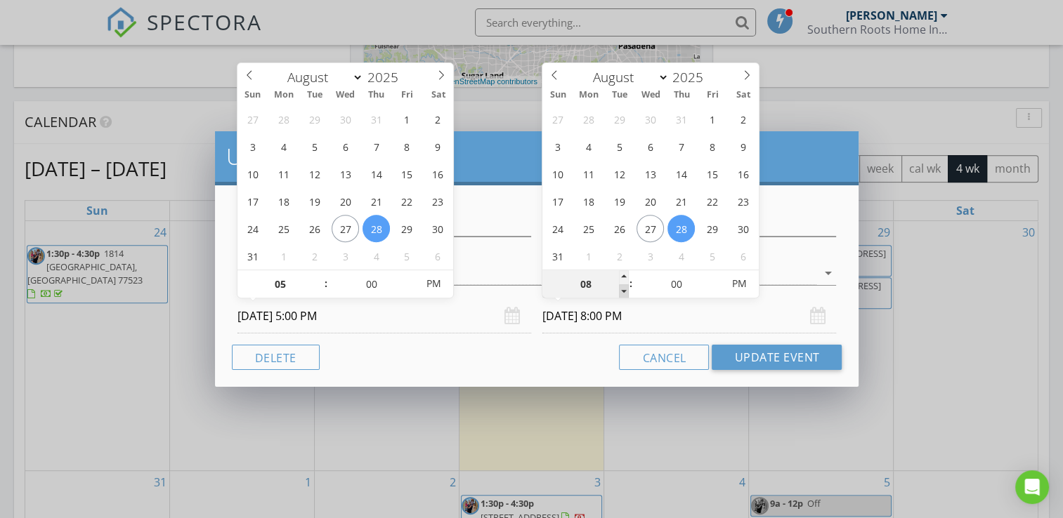
type input "07"
type input "08/28/2025 7:00 PM"
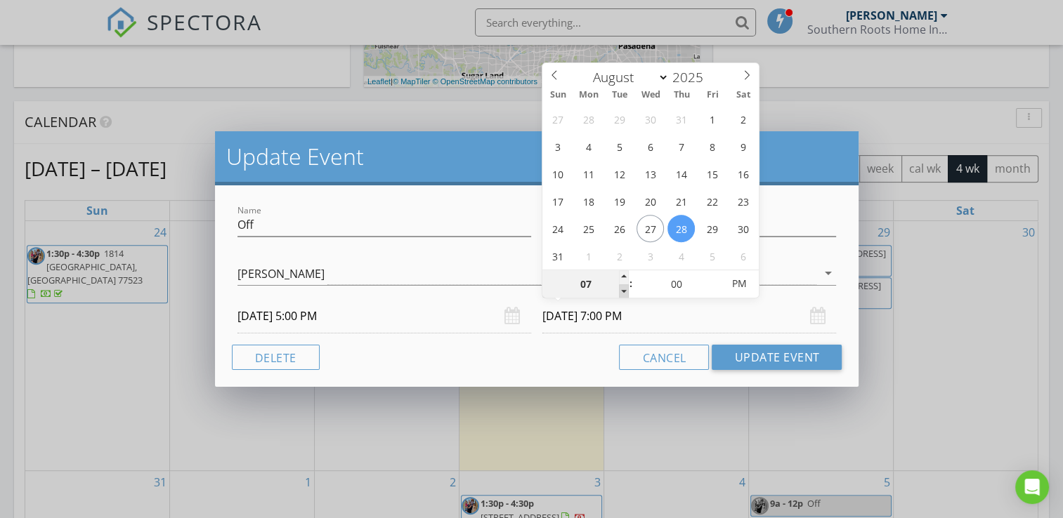
click at [624, 291] on span at bounding box center [624, 291] width 10 height 14
type input "06"
type input "08/28/2025 6:00 PM"
click at [624, 291] on span at bounding box center [624, 291] width 10 height 14
drag, startPoint x: 624, startPoint y: 291, endPoint x: 754, endPoint y: 355, distance: 144.8
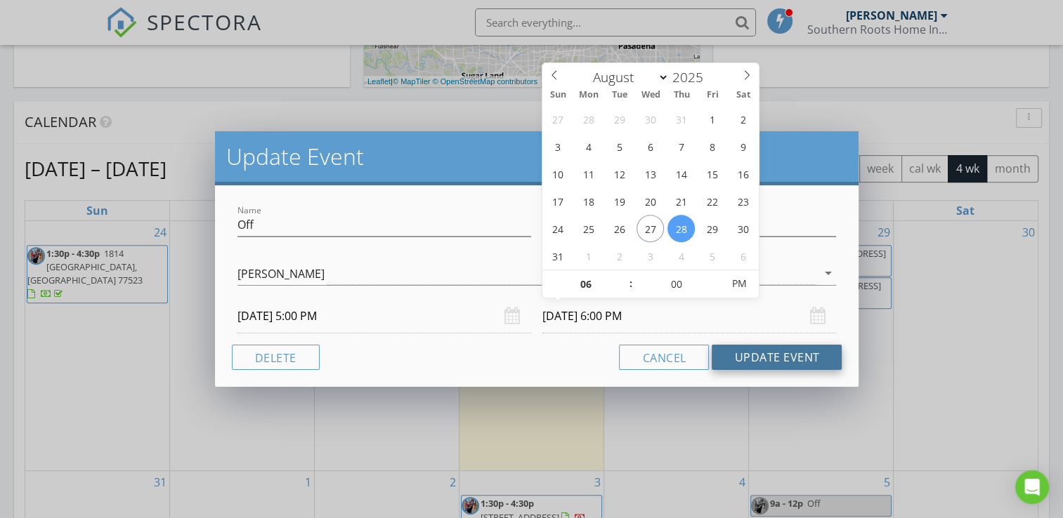
click at [754, 355] on button "Update Event" at bounding box center [777, 357] width 130 height 25
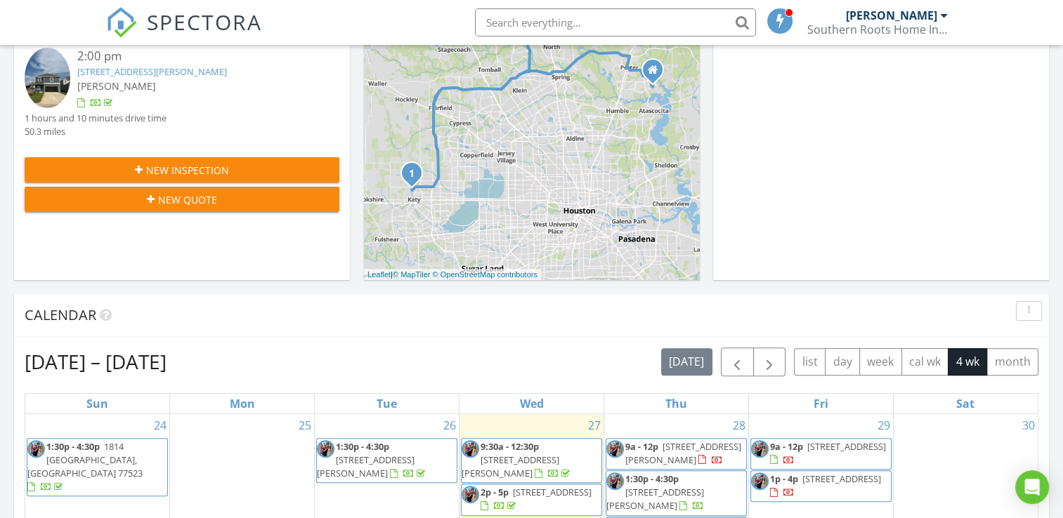
scroll to position [0, 0]
